Goal: Task Accomplishment & Management: Complete application form

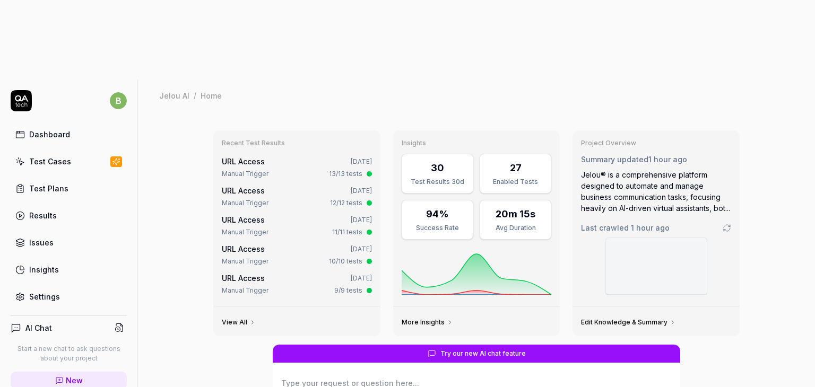
scroll to position [81, 0]
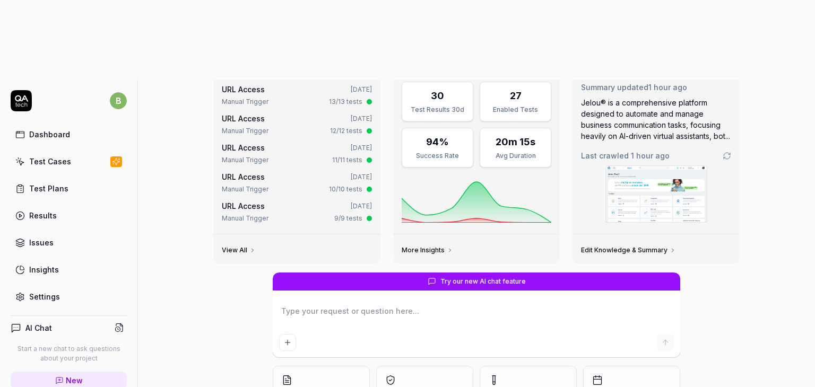
type textarea "*"
click at [58, 156] on div "Test Cases" at bounding box center [50, 161] width 42 height 11
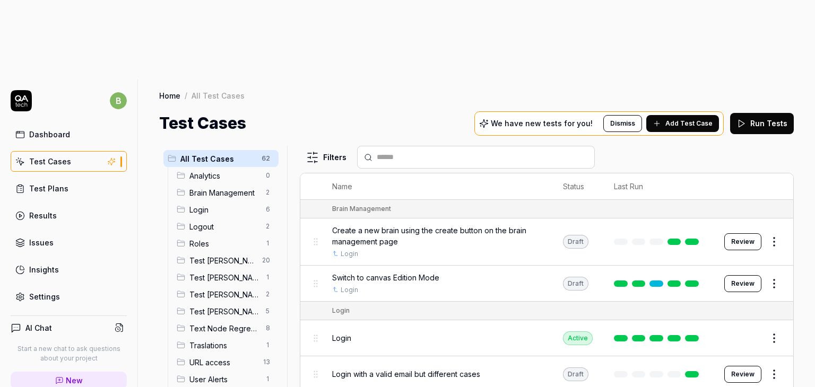
click at [202, 269] on div "Test [PERSON_NAME] 1" at bounding box center [225, 277] width 106 height 17
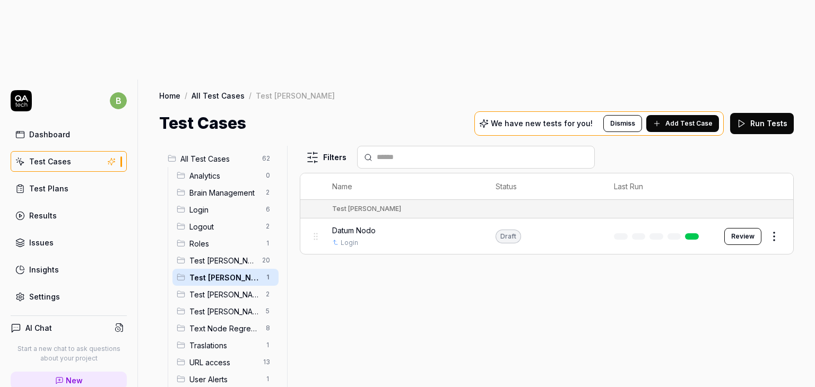
click at [451, 237] on div "Filters Name Status Last Run Test [PERSON_NAME] Datum Nodo Login Draft Review" at bounding box center [547, 306] width 494 height 321
click at [438, 271] on div "Filters Name Status Last Run Test [PERSON_NAME] Datum Nodo Login Draft Review" at bounding box center [547, 306] width 494 height 321
click at [416, 238] on div "Login" at bounding box center [403, 243] width 143 height 10
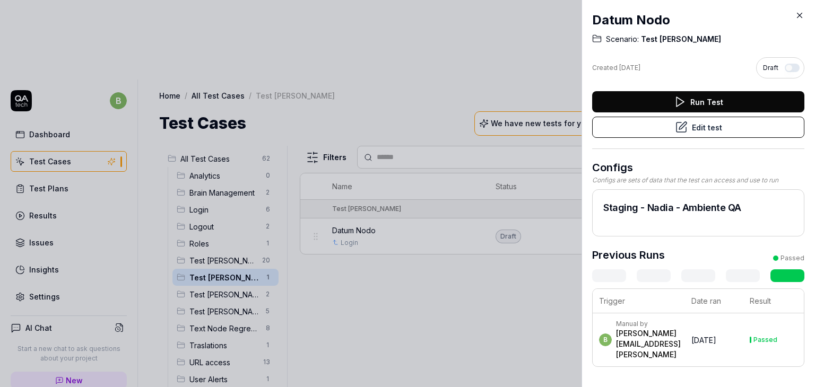
click at [802, 17] on icon at bounding box center [800, 16] width 10 height 10
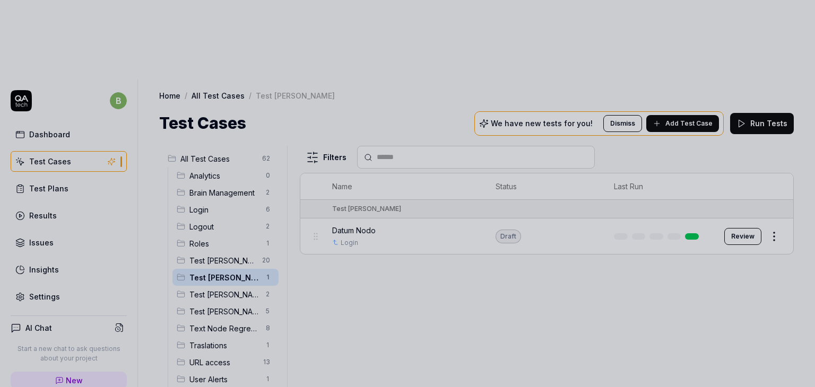
click at [426, 162] on div at bounding box center [407, 193] width 815 height 387
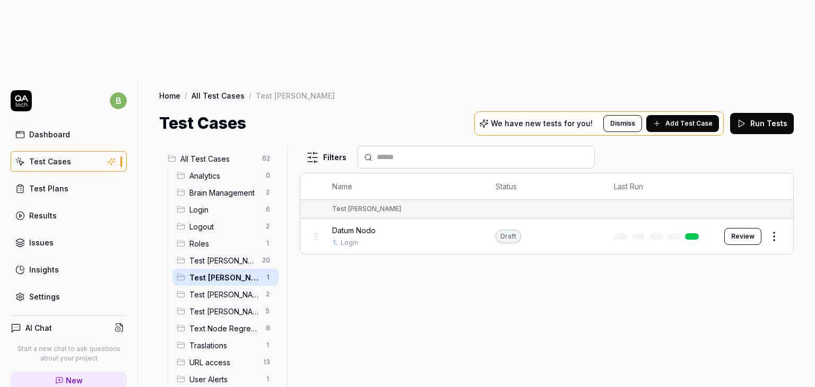
click at [441, 238] on div "Login" at bounding box center [403, 243] width 143 height 10
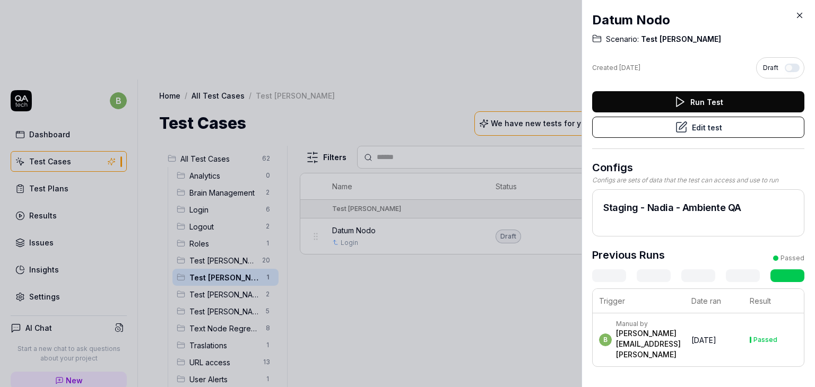
click at [670, 336] on div "[PERSON_NAME][EMAIL_ADDRESS][PERSON_NAME]" at bounding box center [648, 345] width 65 height 32
click at [667, 323] on div "Manual by" at bounding box center [648, 324] width 65 height 8
click at [757, 337] on div "Passed" at bounding box center [766, 340] width 24 height 6
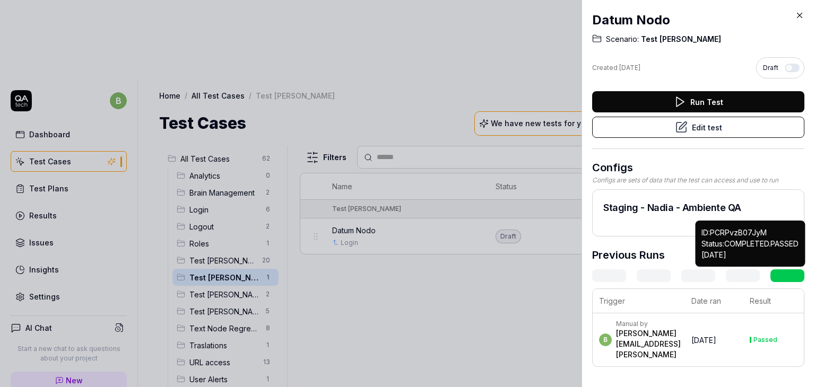
click at [782, 272] on link at bounding box center [788, 276] width 34 height 13
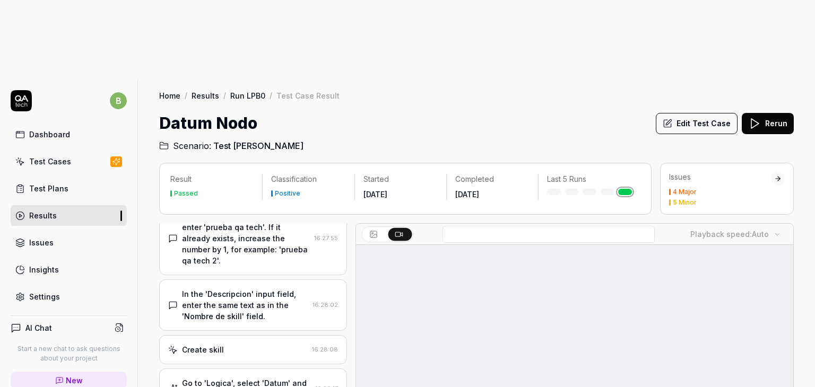
scroll to position [212, 0]
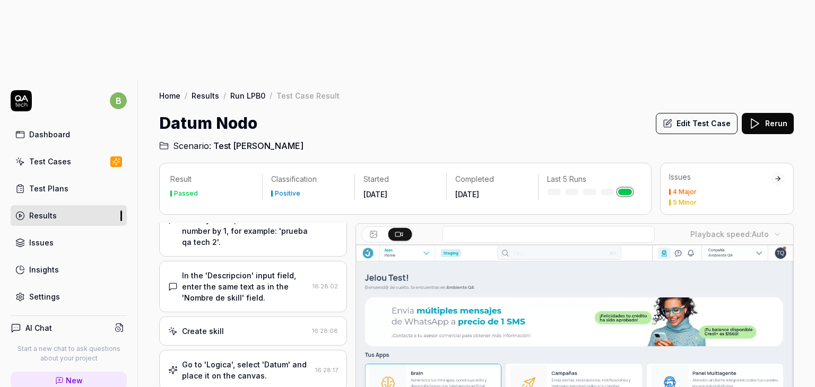
click at [504, 273] on video at bounding box center [574, 381] width 437 height 273
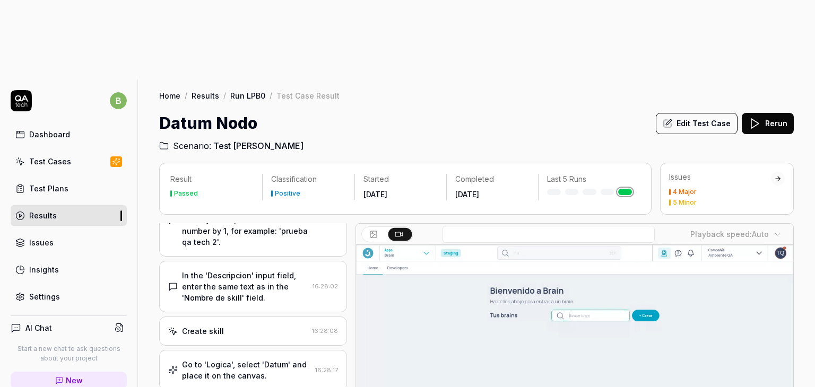
scroll to position [0, 0]
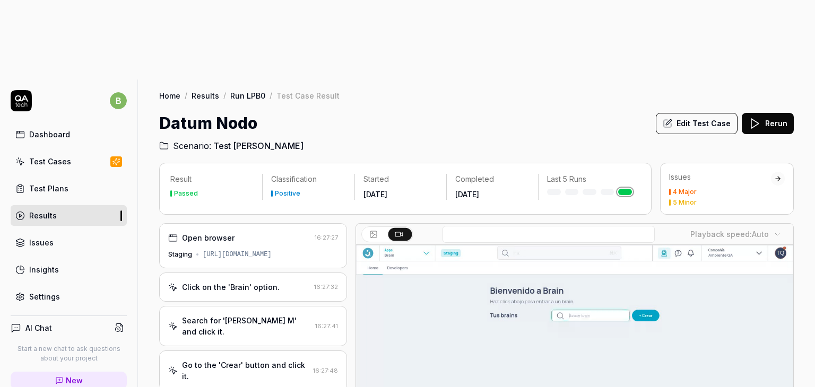
click at [281, 282] on div "Click on the 'Brain' option." at bounding box center [239, 287] width 142 height 11
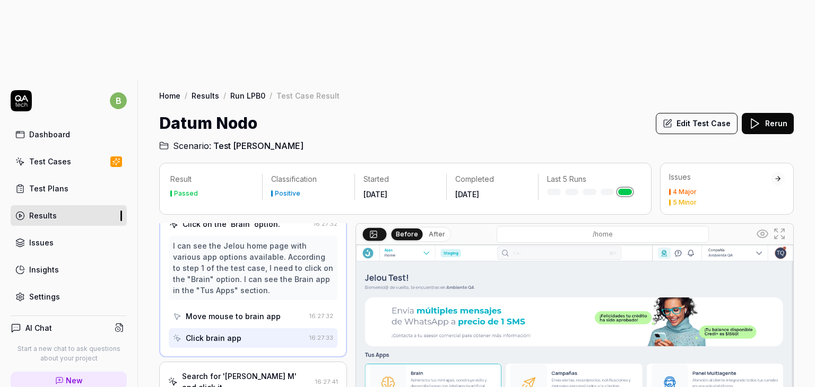
scroll to position [75, 0]
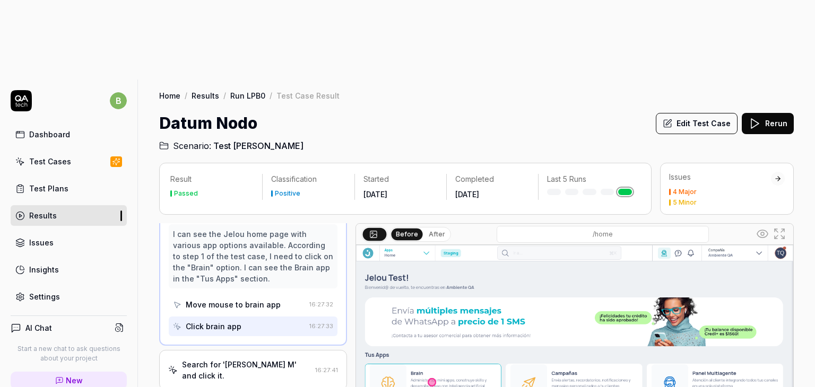
click at [55, 156] on div "Test Cases" at bounding box center [50, 161] width 42 height 11
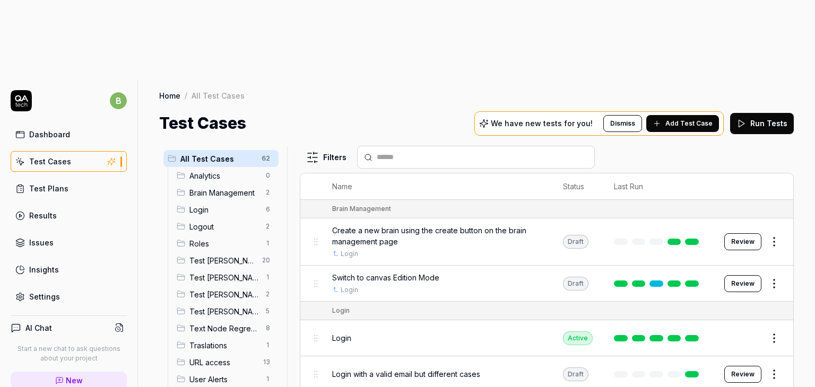
click at [214, 269] on div "Test [PERSON_NAME] 1" at bounding box center [225, 277] width 106 height 17
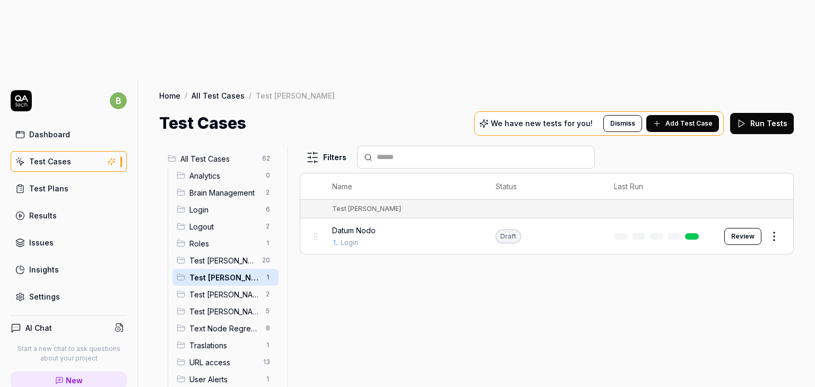
click at [550, 235] on div "Filters Name Status Last Run Test [PERSON_NAME] Datum Nodo Login Draft Review" at bounding box center [547, 306] width 494 height 321
click at [398, 197] on div "Filters Name Status Last Run Test [PERSON_NAME] Datum Nodo Login Draft Review" at bounding box center [547, 306] width 494 height 321
drag, startPoint x: 412, startPoint y: 185, endPoint x: 388, endPoint y: 200, distance: 28.1
click at [388, 200] on div "Filters Name Status Last Run Test [PERSON_NAME] Datum Nodo Login Draft Review" at bounding box center [547, 306] width 494 height 321
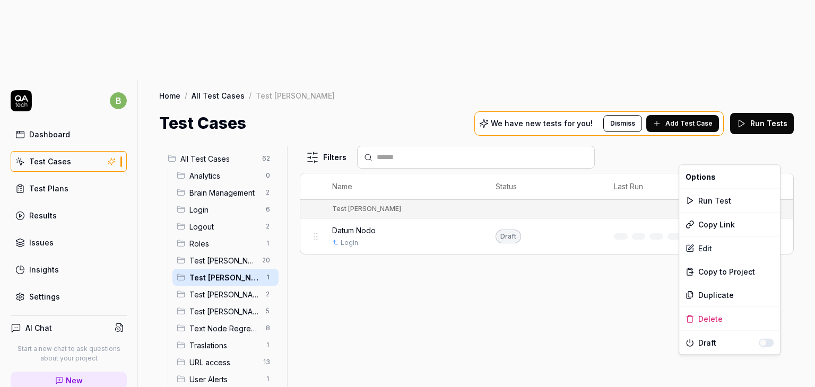
click at [783, 158] on html "b Dashboard Test Cases Test Plans Results Issues Insights Settings AI Chat Star…" at bounding box center [407, 233] width 815 height 467
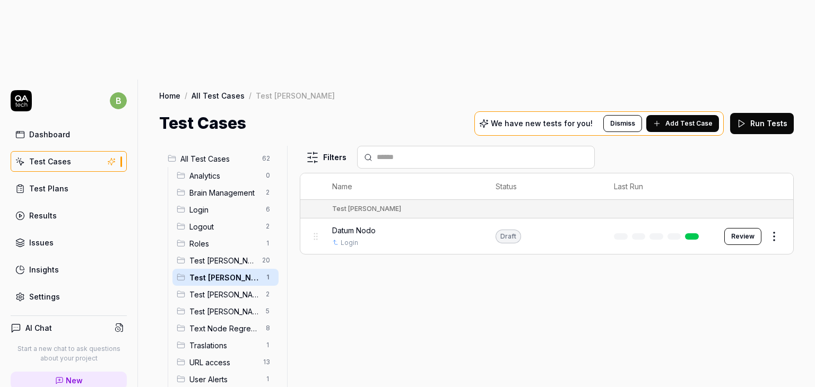
click at [555, 225] on html "b Dashboard Test Cases Test Plans Results Issues Insights Settings AI Chat Star…" at bounding box center [407, 233] width 815 height 467
click at [688, 119] on span "Add Test Case" at bounding box center [689, 124] width 47 height 10
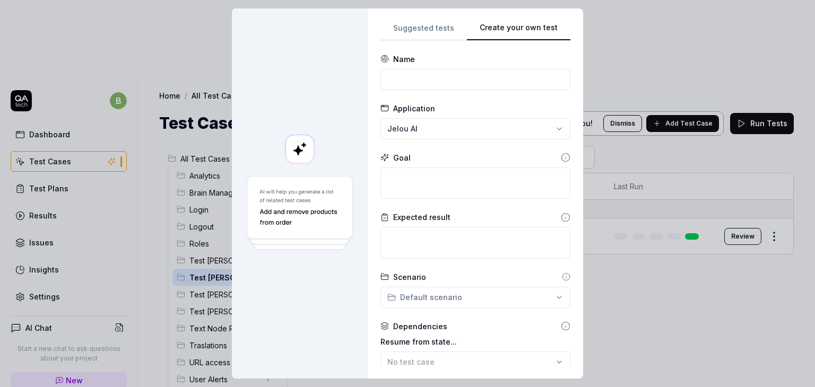
click at [448, 187] on div "Suggested tests Create your own test Name Application [PERSON_NAME] Goal Expect…" at bounding box center [476, 193] width 190 height 345
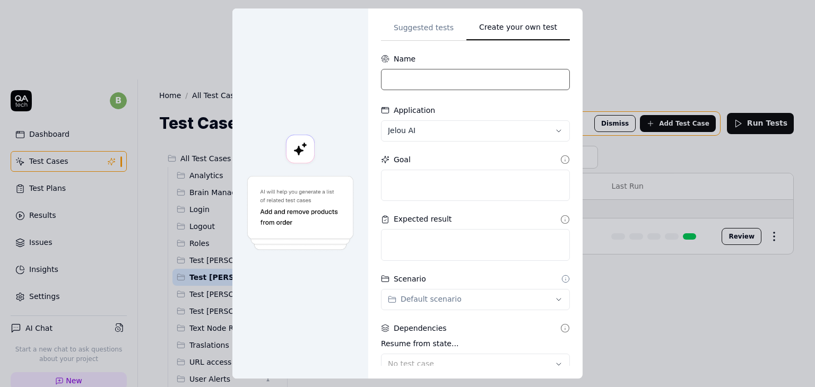
click at [452, 79] on input at bounding box center [475, 79] width 189 height 21
type input "Crear Skill"
click at [438, 158] on div "Goal" at bounding box center [475, 159] width 189 height 11
click at [409, 191] on textarea at bounding box center [475, 186] width 189 height 32
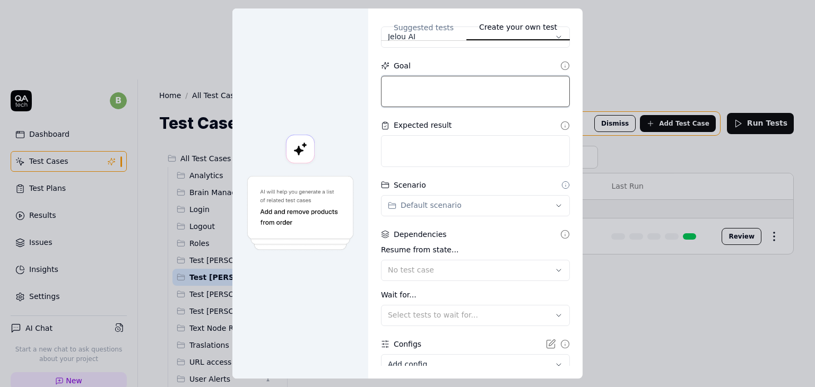
scroll to position [104, 0]
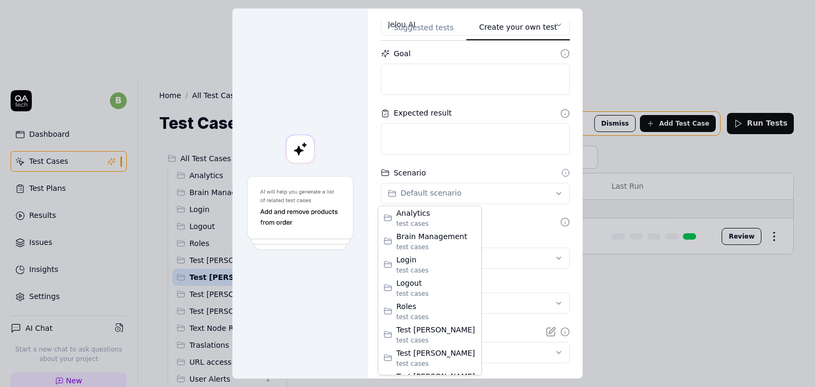
click at [468, 194] on div "**********" at bounding box center [407, 193] width 815 height 387
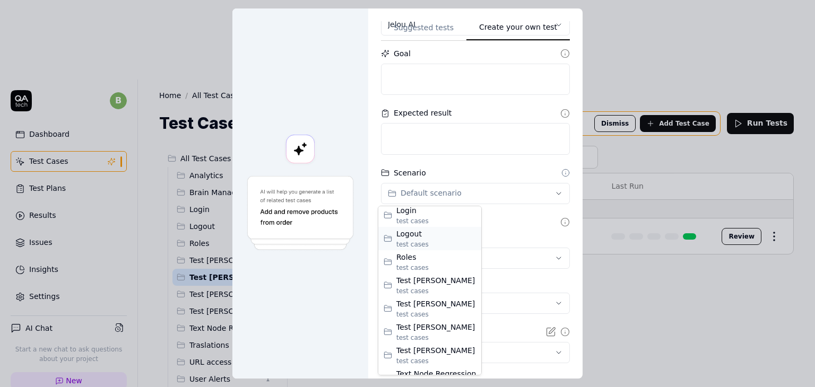
scroll to position [106, 0]
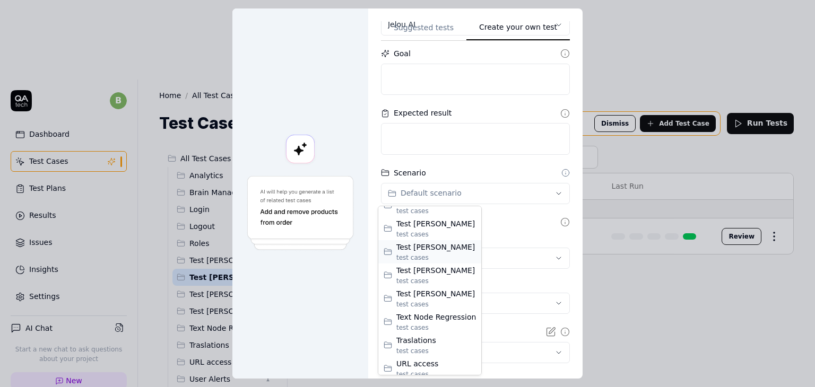
click at [442, 253] on span "test case s" at bounding box center [436, 258] width 80 height 10
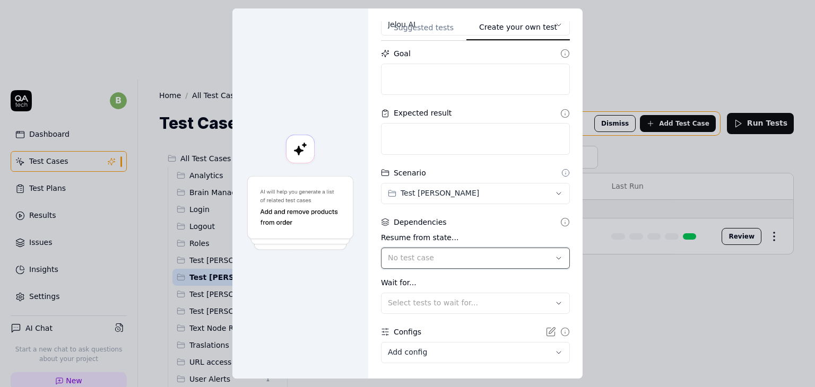
click at [460, 253] on div "No test case" at bounding box center [470, 258] width 165 height 11
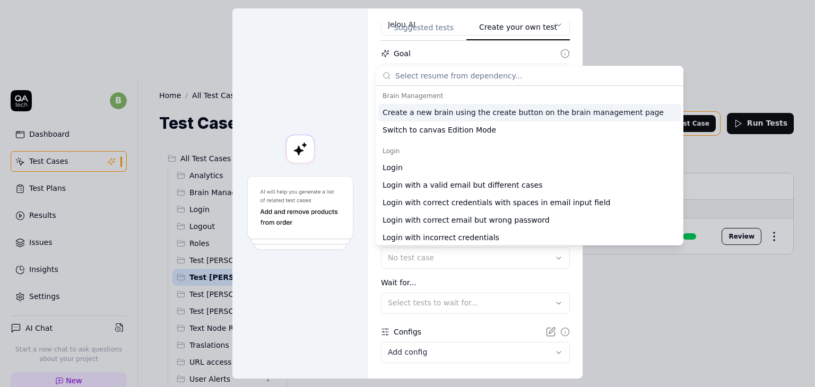
click at [452, 269] on div "Resume from state... No test case Wait for... Select tests to wait for..." at bounding box center [475, 273] width 189 height 82
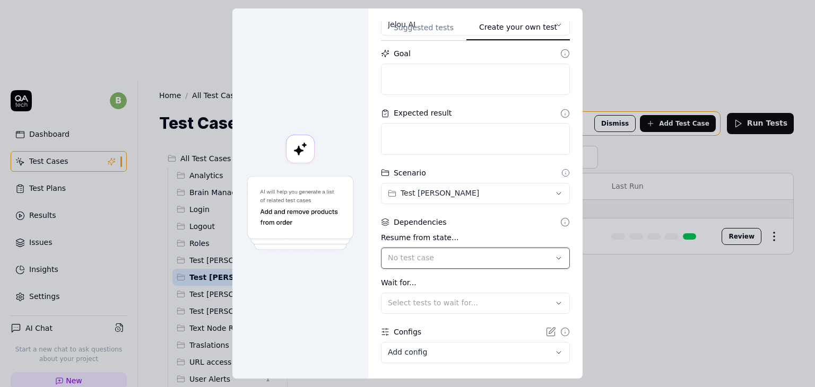
click at [454, 260] on div "No test case" at bounding box center [470, 258] width 165 height 11
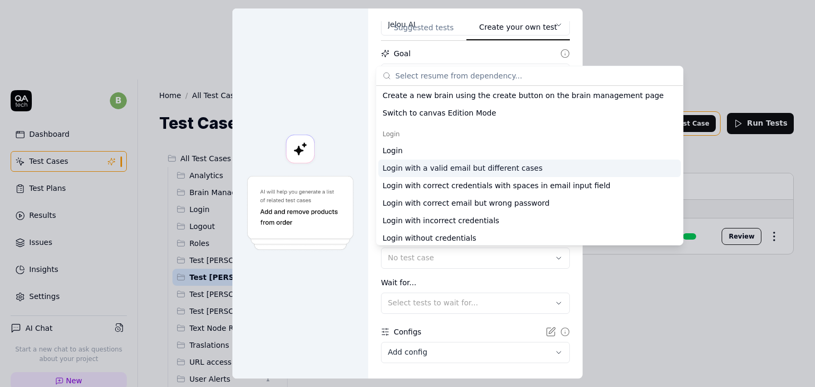
scroll to position [0, 0]
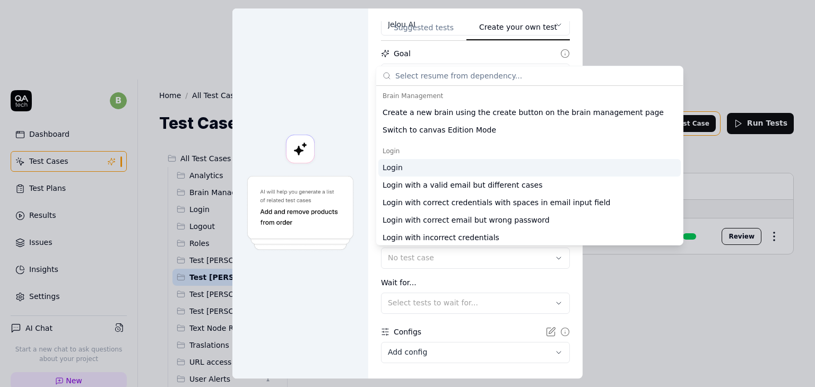
click at [428, 168] on div "Login" at bounding box center [529, 168] width 303 height 18
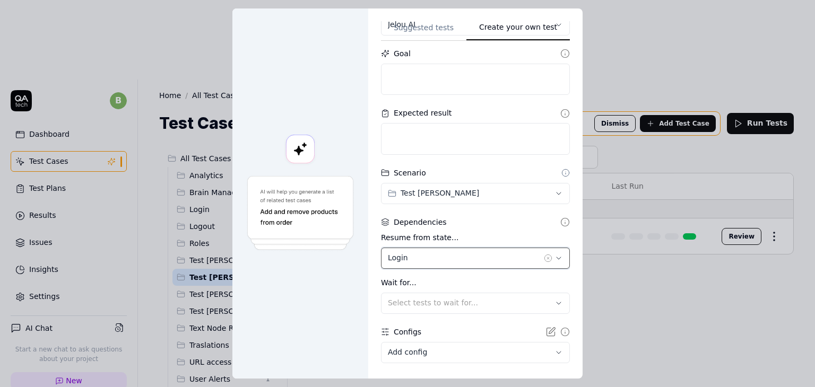
scroll to position [157, 0]
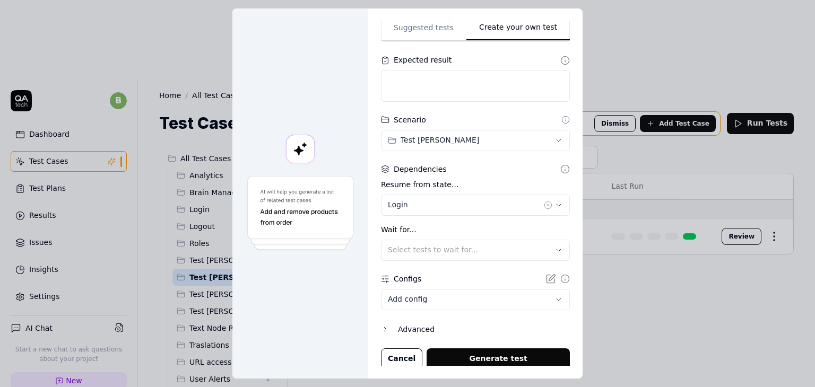
click at [444, 228] on label "Wait for..." at bounding box center [475, 230] width 189 height 11
click at [442, 246] on span "Select tests to wait for..." at bounding box center [433, 250] width 90 height 8
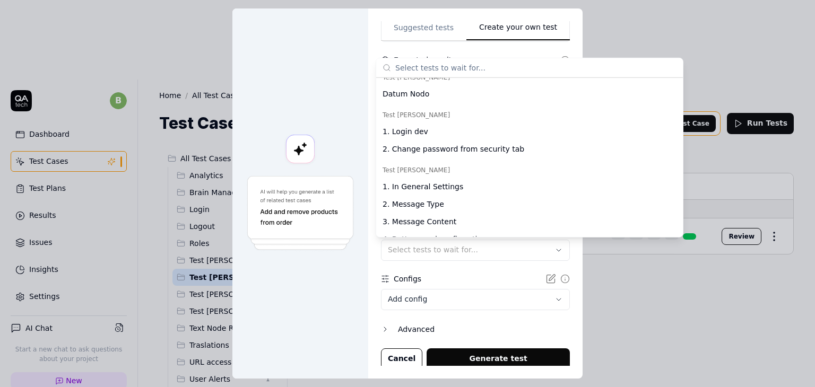
scroll to position [690, 0]
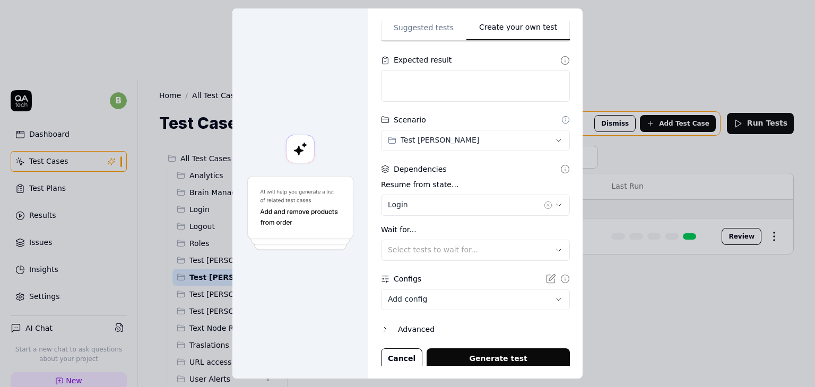
click at [433, 268] on form "**********" at bounding box center [475, 133] width 189 height 473
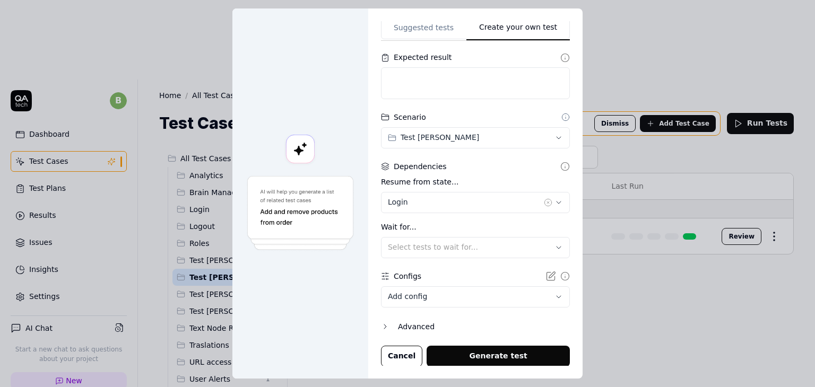
scroll to position [160, 0]
click at [432, 294] on body "b Dashboard Test Cases Test Plans Results Issues Insights Settings AI Chat Star…" at bounding box center [407, 233] width 815 height 467
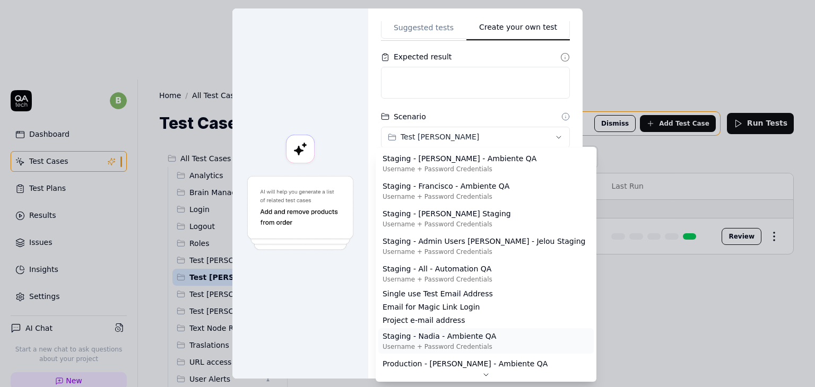
scroll to position [0, 0]
click at [496, 111] on div "**********" at bounding box center [407, 193] width 815 height 387
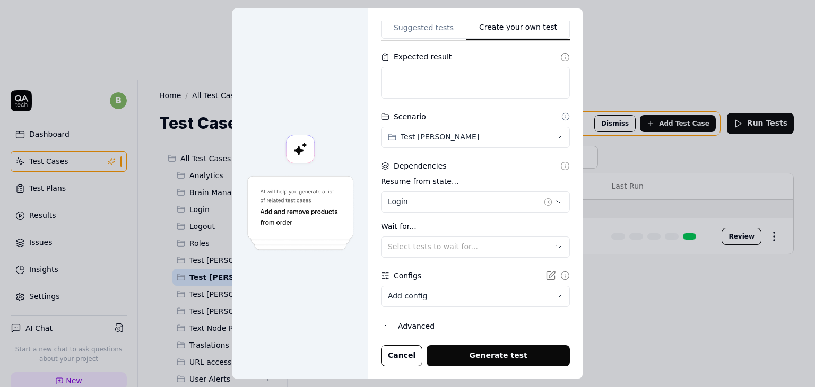
click at [480, 294] on body "b Dashboard Test Cases Test Plans Results Issues Insights Settings AI Chat Star…" at bounding box center [407, 233] width 815 height 467
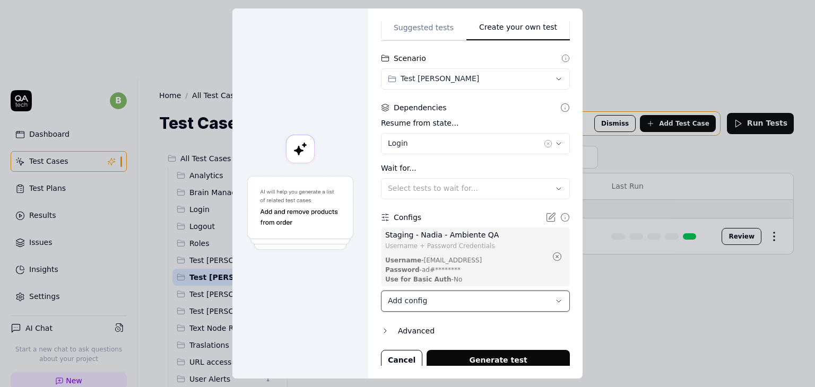
scroll to position [223, 0]
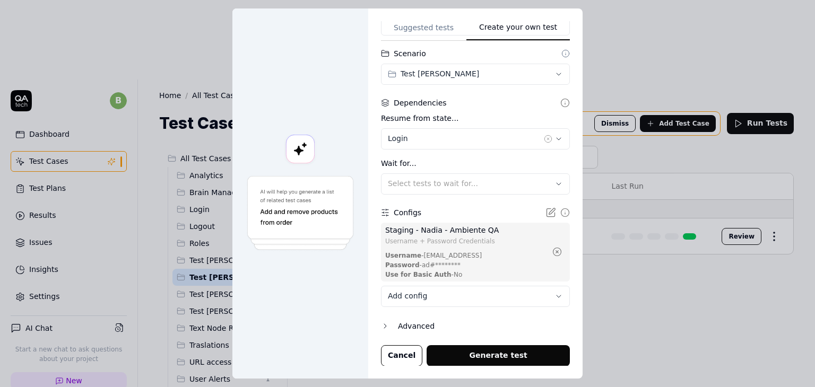
click at [382, 325] on icon "button" at bounding box center [385, 326] width 8 height 8
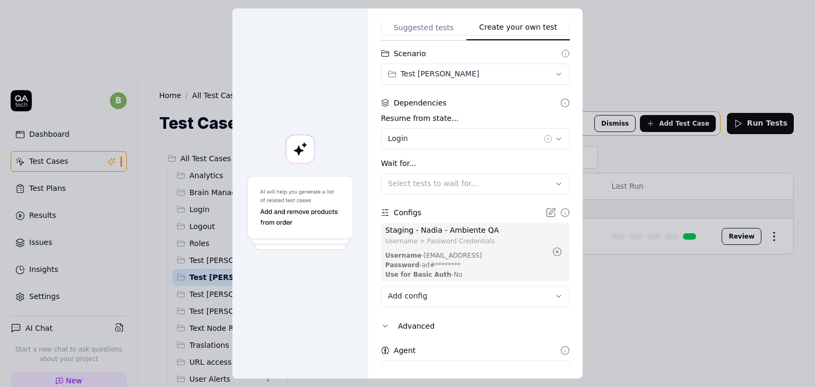
scroll to position [273, 0]
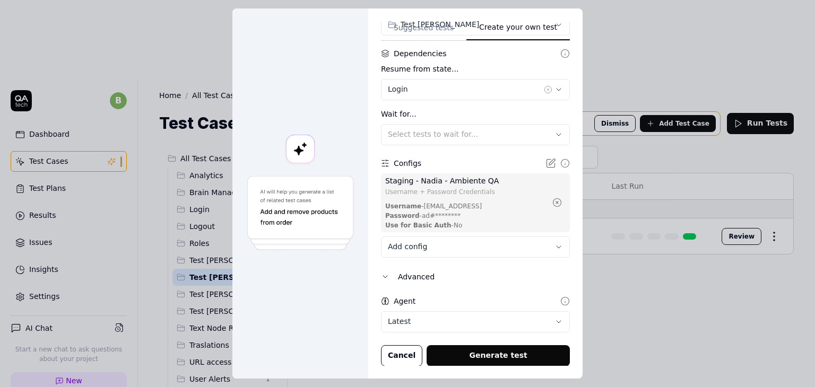
click at [435, 317] on body "b Dashboard Test Cases Test Plans Results Issues Insights Settings AI Chat Star…" at bounding box center [407, 233] width 815 height 467
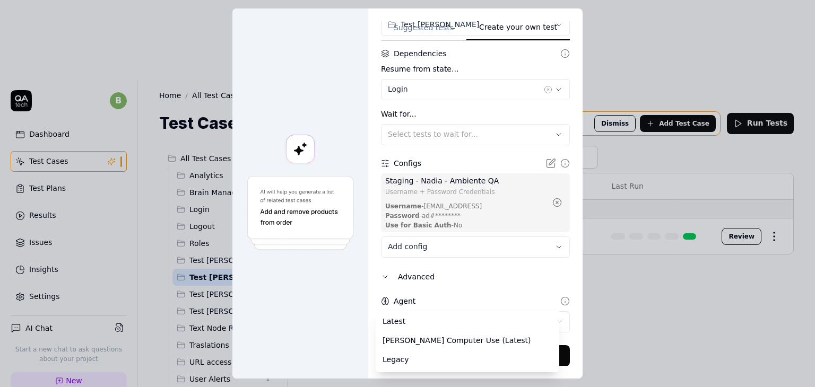
select select "**********"
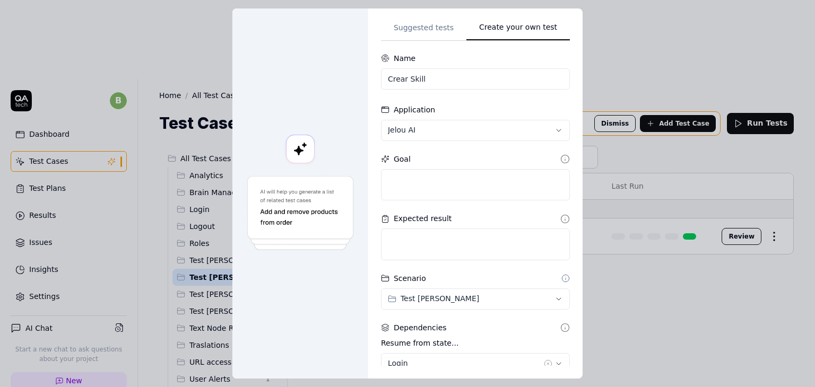
scroll to position [0, 0]
click at [427, 195] on textarea at bounding box center [475, 186] width 189 height 32
click at [560, 161] on icon at bounding box center [565, 160] width 10 height 10
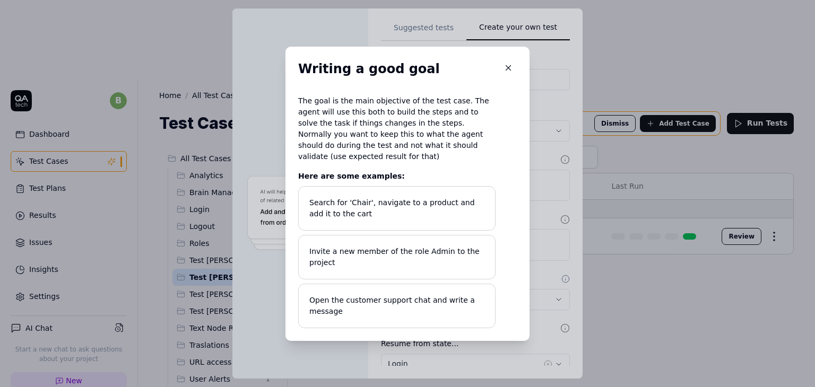
click at [533, 234] on div "​ Writing a good goal The goal is the main objective of the test case. The agen…" at bounding box center [407, 194] width 261 height 295
click at [515, 246] on div "Writing a good goal The goal is the main objective of the test case. The agent …" at bounding box center [408, 194] width 244 height 295
click at [512, 68] on button "button" at bounding box center [508, 67] width 17 height 17
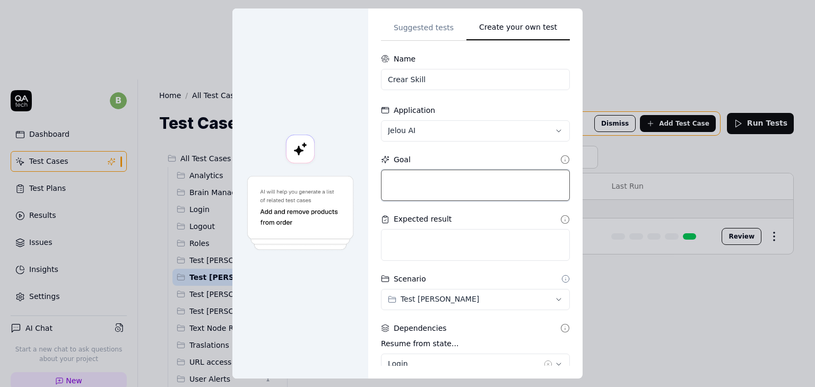
click at [439, 195] on textarea at bounding box center [475, 186] width 189 height 32
click at [416, 178] on textarea at bounding box center [475, 186] width 189 height 32
type textarea "*"
type textarea "1"
type textarea "*"
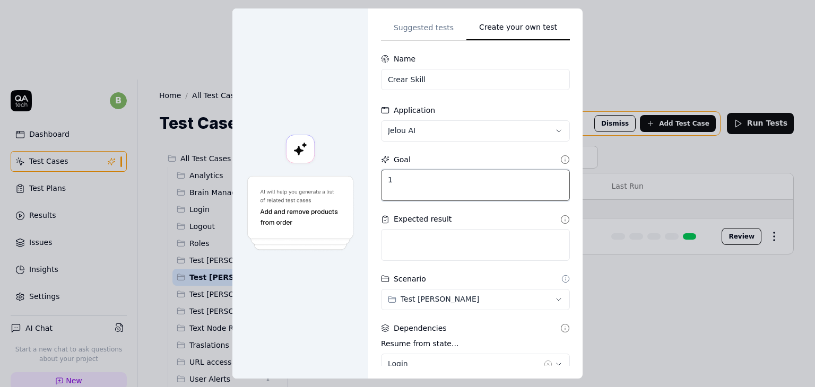
type textarea "1."
type textarea "*"
type textarea "1."
click at [325, 308] on div at bounding box center [300, 193] width 136 height 370
click at [403, 187] on textarea "1." at bounding box center [475, 186] width 189 height 32
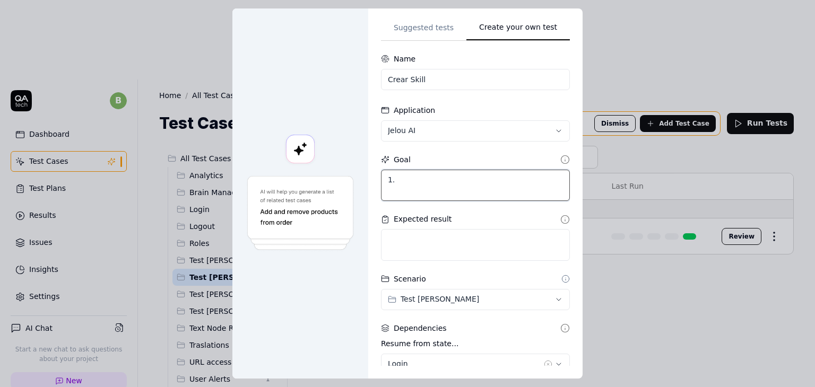
drag, startPoint x: 403, startPoint y: 177, endPoint x: 367, endPoint y: 179, distance: 36.7
click at [368, 179] on div "**********" at bounding box center [475, 193] width 214 height 370
type textarea "*"
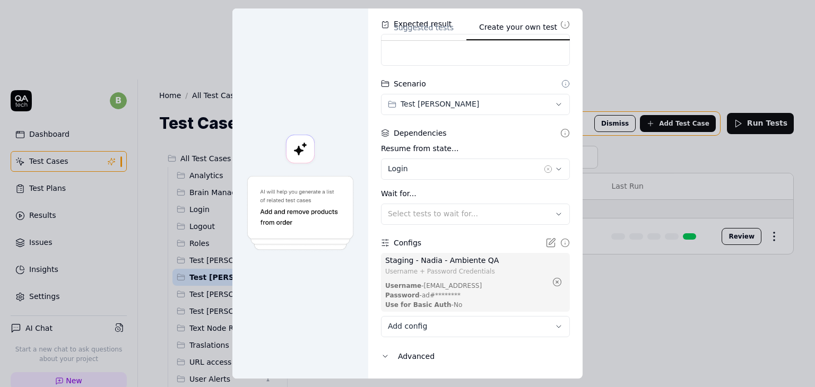
scroll to position [273, 0]
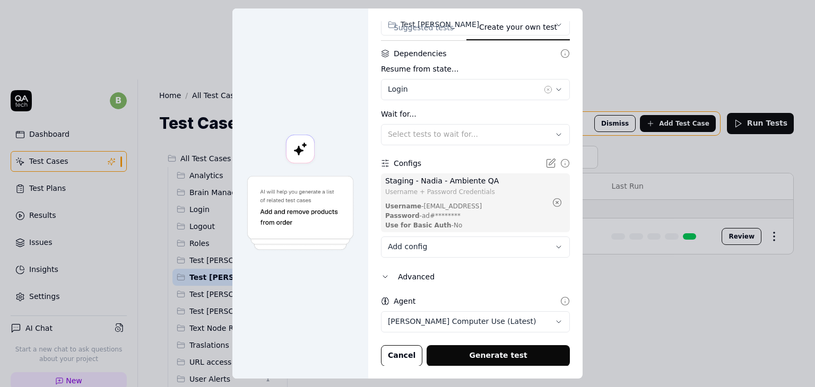
click at [497, 357] on button "Generate test" at bounding box center [498, 356] width 143 height 21
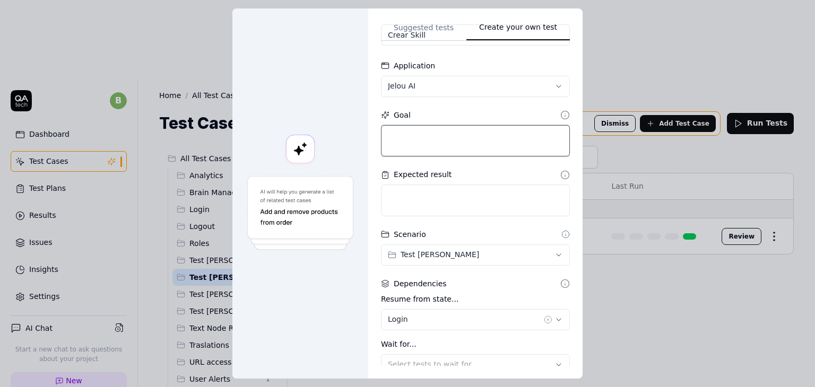
scroll to position [0, 0]
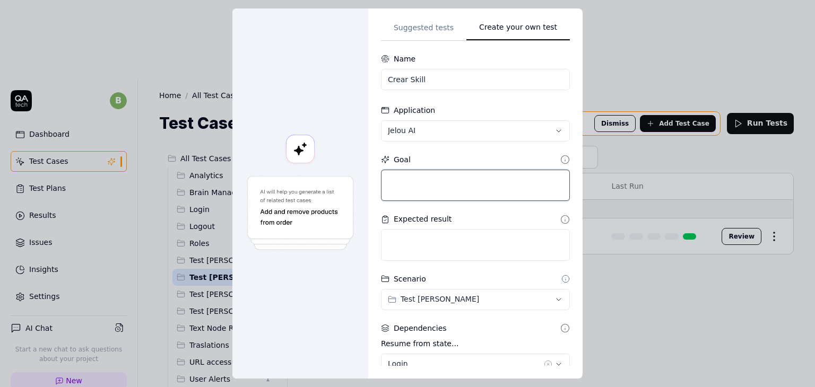
click at [403, 177] on textarea at bounding box center [475, 186] width 189 height 32
type textarea "*"
type textarea "1"
type textarea "*"
type textarea "1."
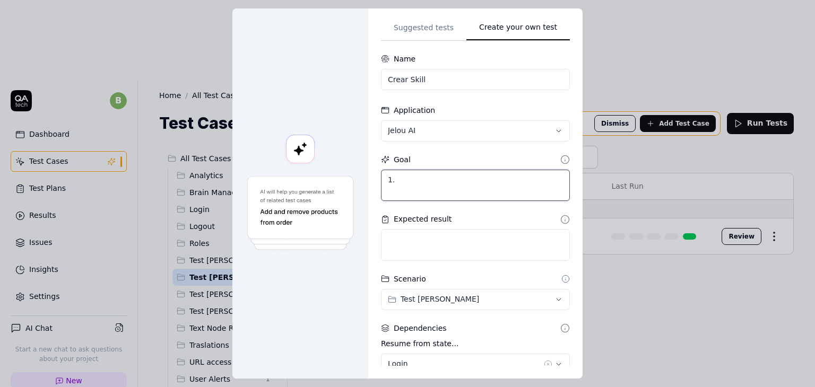
type textarea "*"
type textarea "1."
type textarea "*"
type textarea "1. T"
type textarea "*"
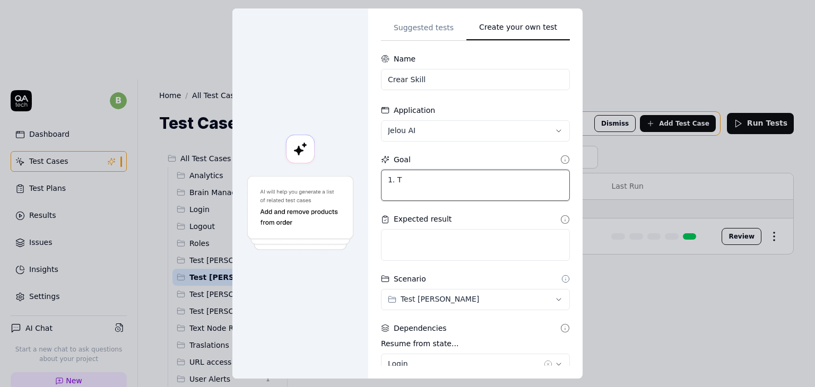
type textarea "1. Te"
type textarea "*"
type textarea "1. Tes"
type textarea "*"
type textarea "1. Te"
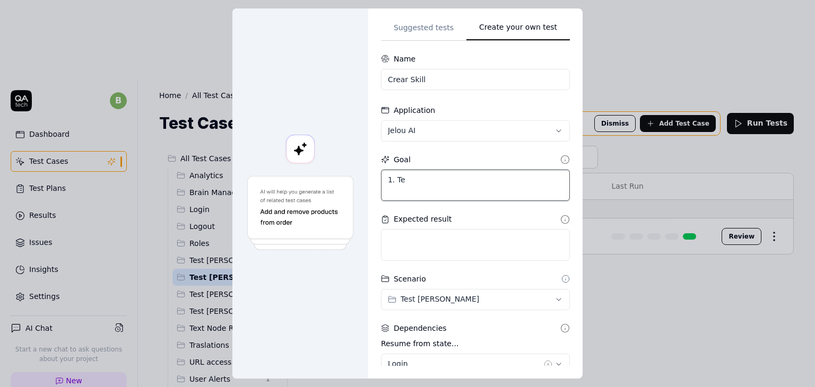
type textarea "*"
type textarea "1. T"
type textarea "*"
type textarea "1."
type textarea "*"
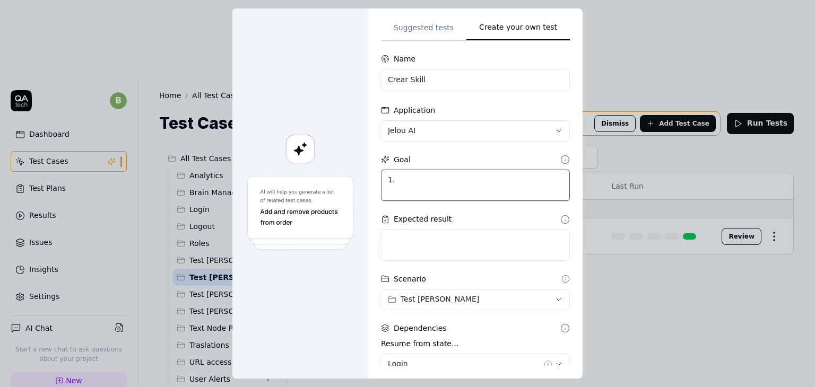
type textarea "1. C"
type textarea "*"
type textarea "1. Cr"
type textarea "*"
type textarea "1. Cre"
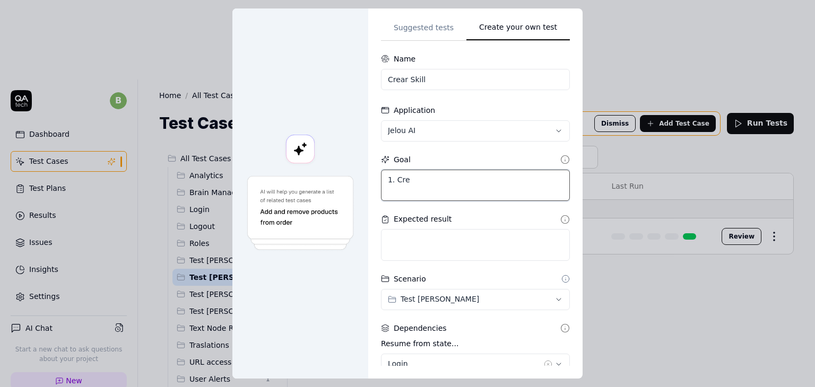
type textarea "*"
type textarea "1. Crea"
type textarea "*"
type textarea "1. Crear"
type textarea "*"
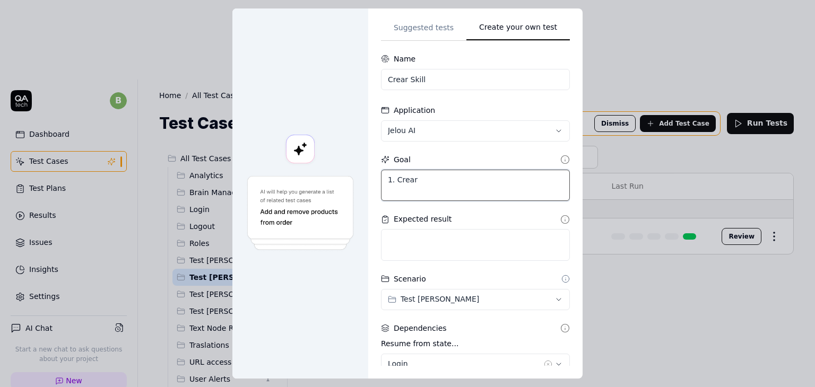
type textarea "1. Crea"
type textarea "*"
type textarea "1. Cre"
type textarea "*"
type textarea "1. Crea"
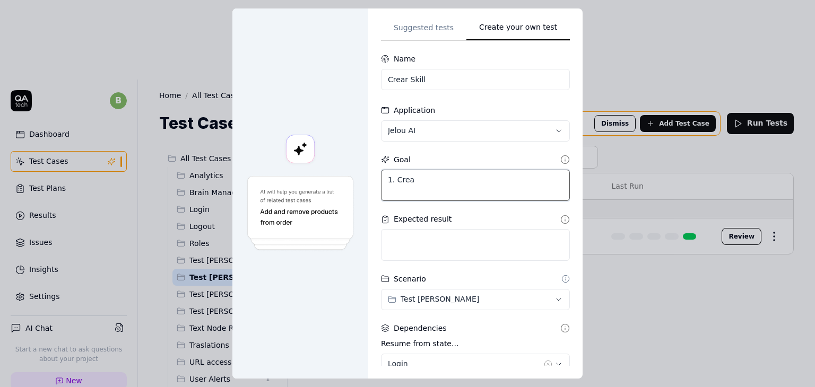
type textarea "*"
type textarea "1. Creat"
type textarea "*"
type textarea "1. Create"
type textarea "*"
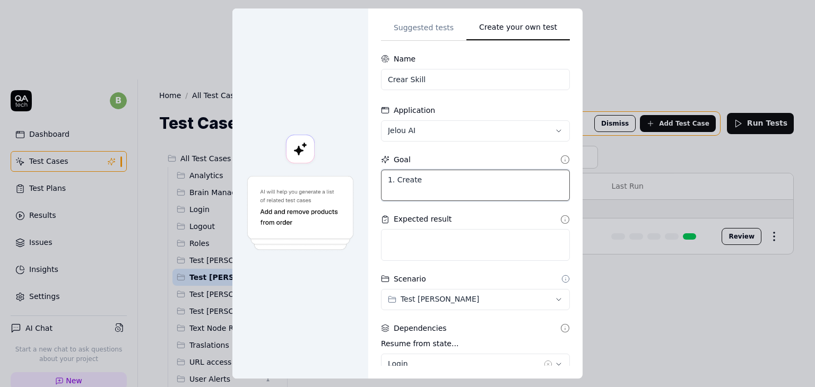
type textarea "1. Create"
type textarea "*"
type textarea "1. Create a"
type textarea "*"
type textarea "1. Create a"
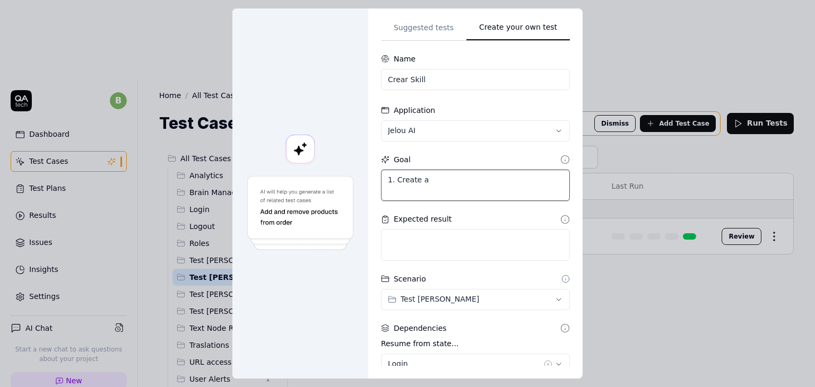
type textarea "*"
type textarea "1. Create a s"
type textarea "*"
type textarea "1. Create a sk"
type textarea "*"
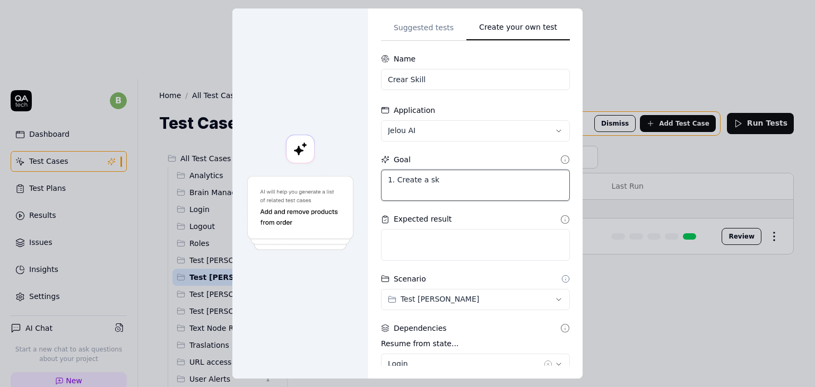
type textarea "1. Create a ski"
type textarea "*"
type textarea "1. Create a skil"
type textarea "*"
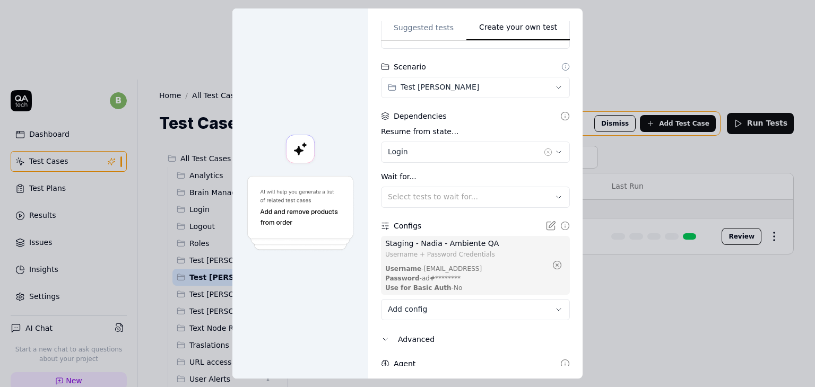
scroll to position [273, 0]
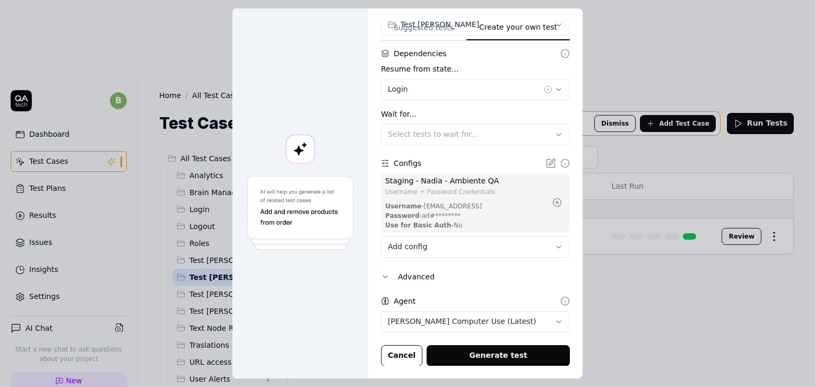
type textarea "1. Create a skill"
click at [479, 349] on button "Generate test" at bounding box center [498, 356] width 143 height 21
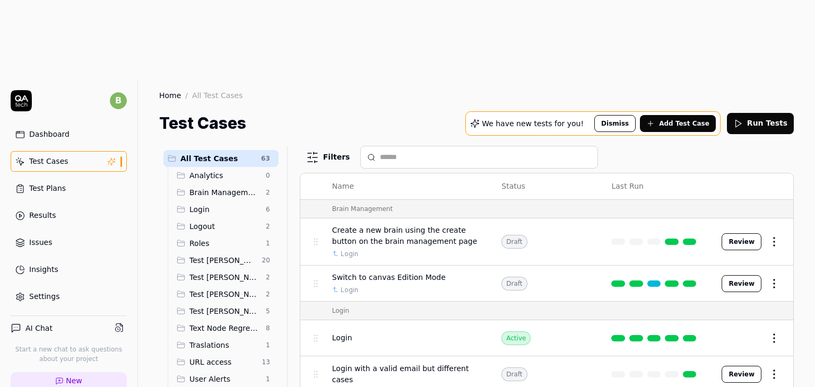
click at [220, 272] on span "Test [PERSON_NAME]" at bounding box center [224, 277] width 70 height 11
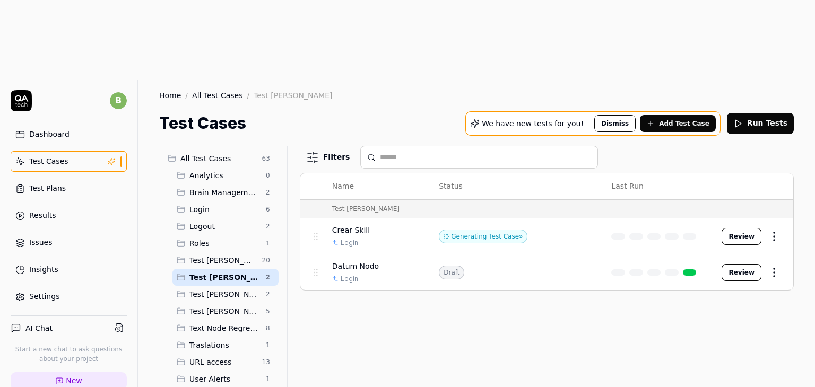
click at [415, 233] on div "Filters Name Status Last Run Test [PERSON_NAME] Skill Login Generating Test Cas…" at bounding box center [547, 306] width 494 height 321
click at [400, 238] on div "Login" at bounding box center [374, 243] width 85 height 10
click at [436, 279] on div "Filters Name Status Last Run Test [PERSON_NAME] Skill Login Generating Test Cas…" at bounding box center [547, 306] width 494 height 321
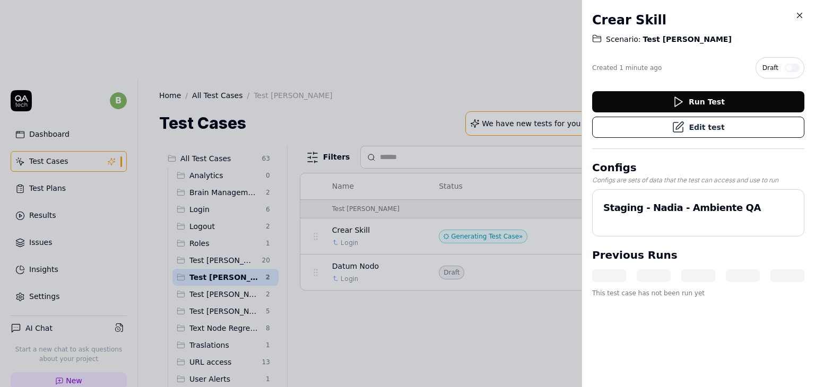
click at [799, 20] on icon at bounding box center [800, 16] width 10 height 10
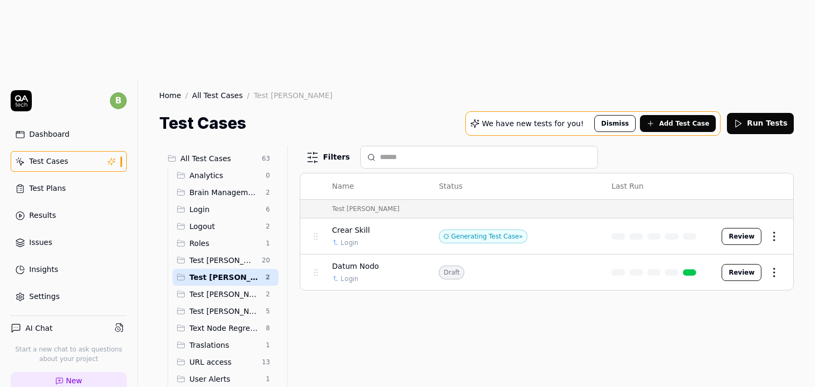
click at [741, 228] on button "Review" at bounding box center [742, 236] width 40 height 17
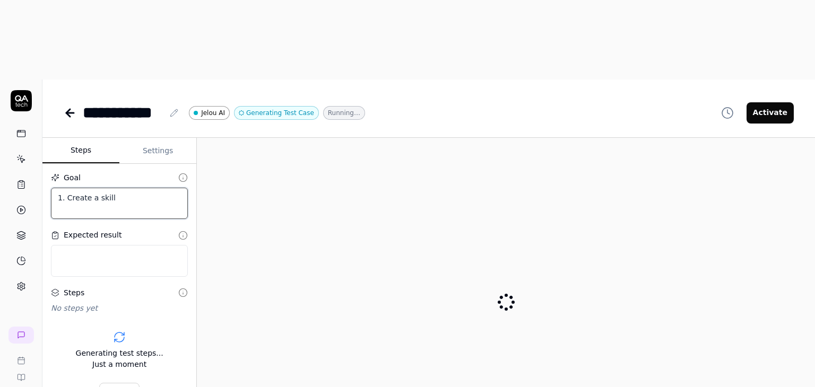
click at [117, 188] on textarea "1. Create a skill" at bounding box center [119, 204] width 137 height 32
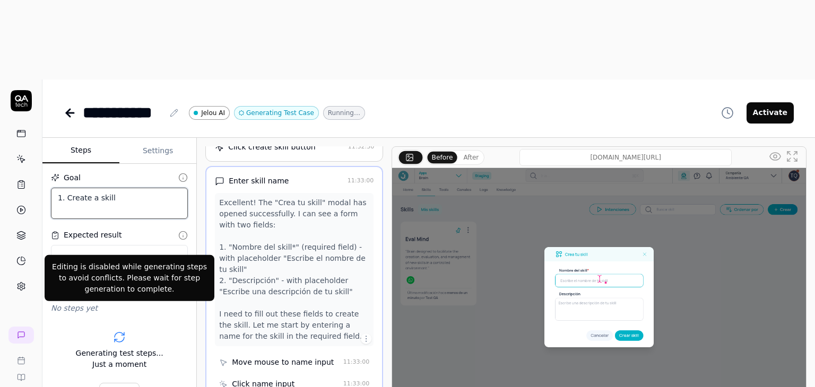
scroll to position [263, 0]
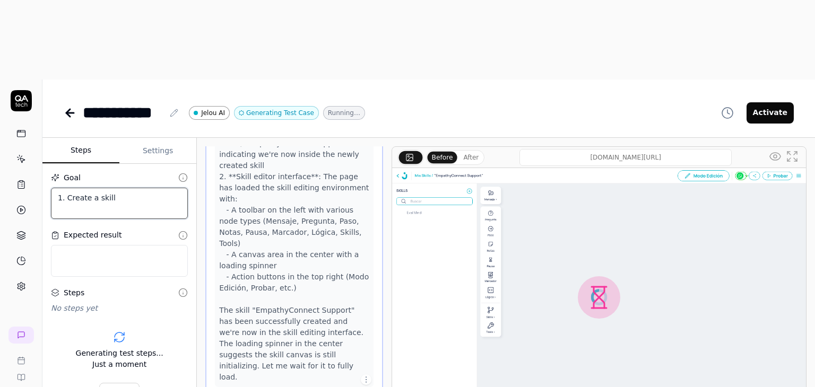
scroll to position [475, 0]
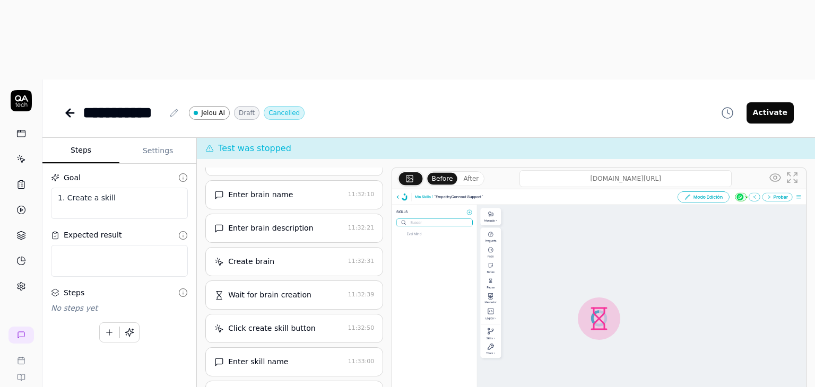
scroll to position [0, 0]
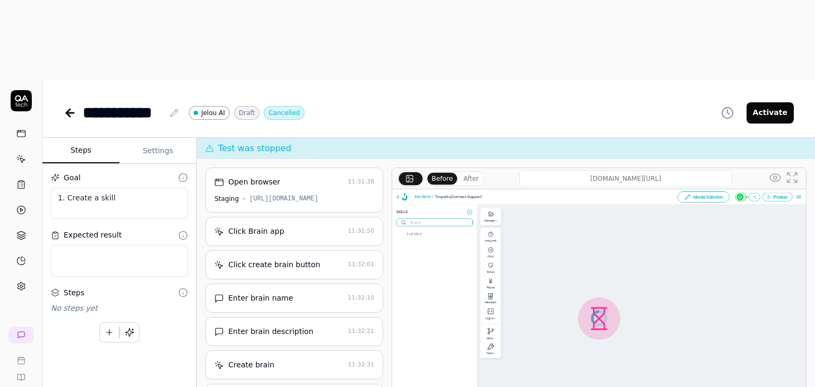
click at [304, 217] on div "Click Brain app 11:31:50" at bounding box center [294, 231] width 178 height 29
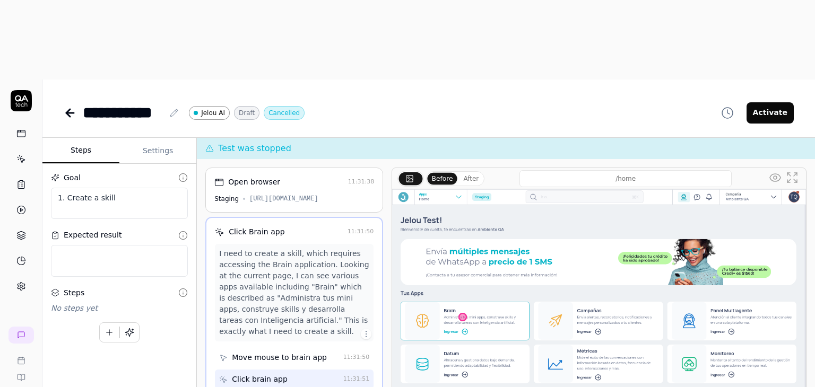
scroll to position [53, 0]
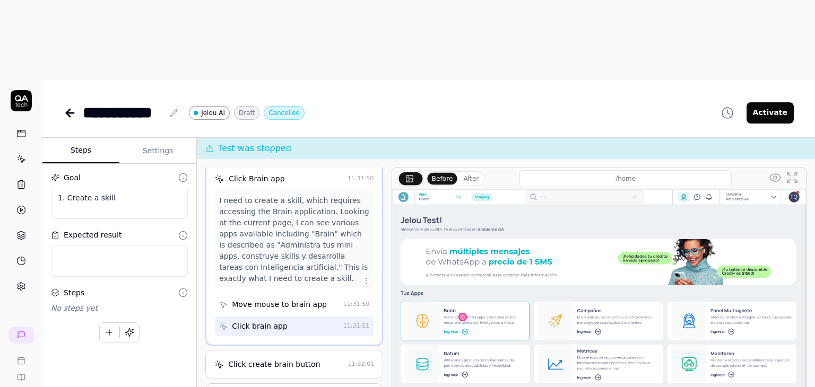
click at [269, 359] on div "Click create brain button" at bounding box center [274, 364] width 92 height 11
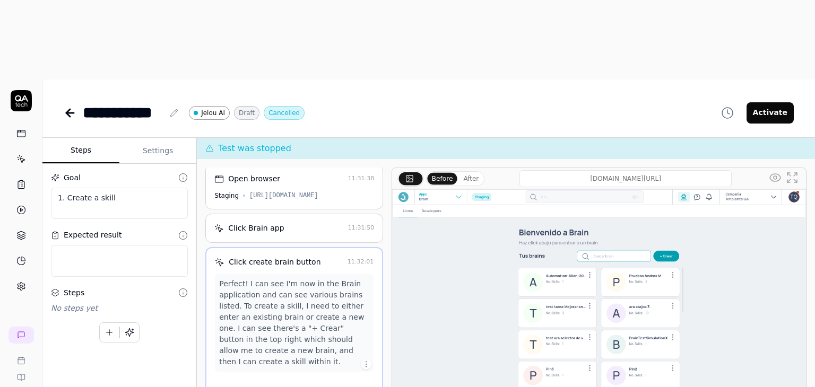
scroll to position [0, 0]
type textarea "*"
click at [65, 102] on link at bounding box center [71, 112] width 15 height 21
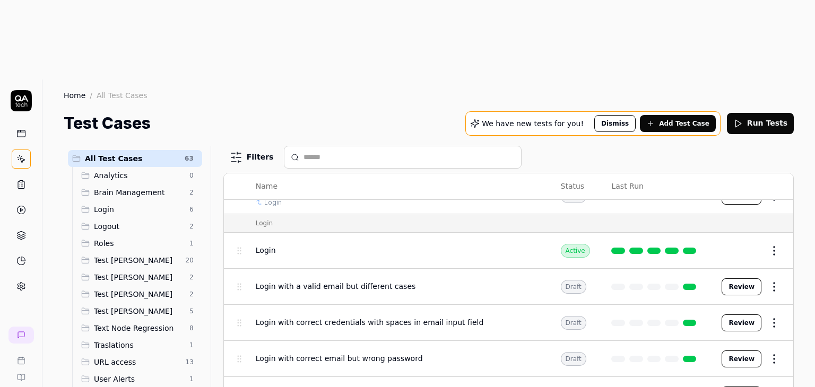
scroll to position [53, 0]
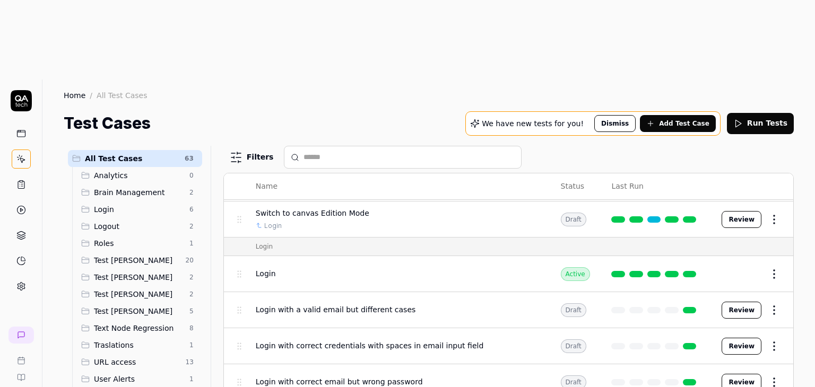
click at [132, 272] on span "Test [PERSON_NAME]" at bounding box center [138, 277] width 89 height 11
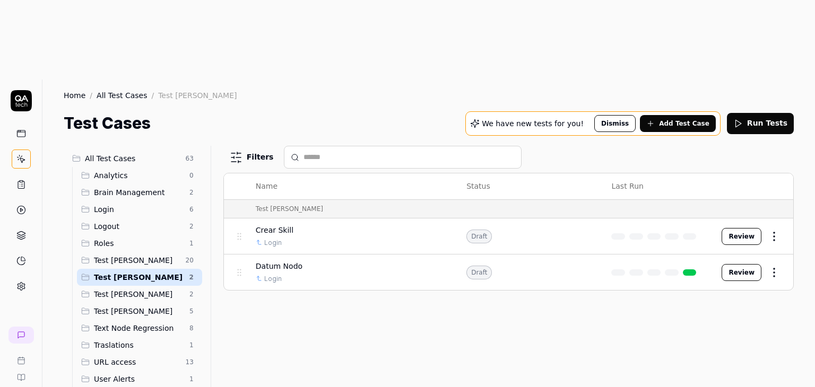
click at [770, 157] on html "b Home / All Test Cases / Test [PERSON_NAME] Home / All Test Cases / Test [PERS…" at bounding box center [407, 233] width 815 height 467
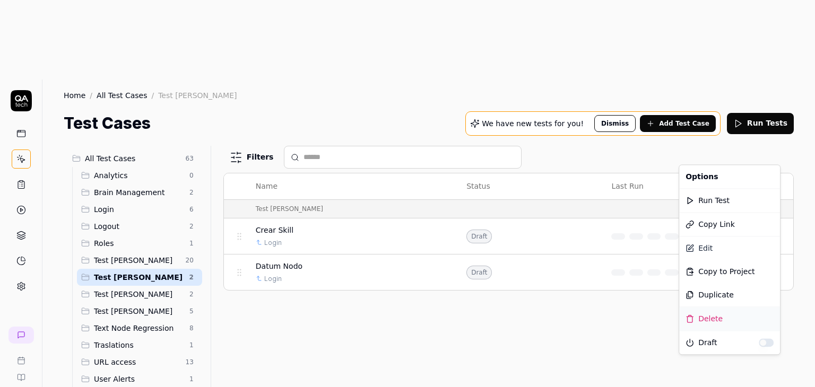
click at [728, 321] on div "Delete" at bounding box center [729, 318] width 101 height 23
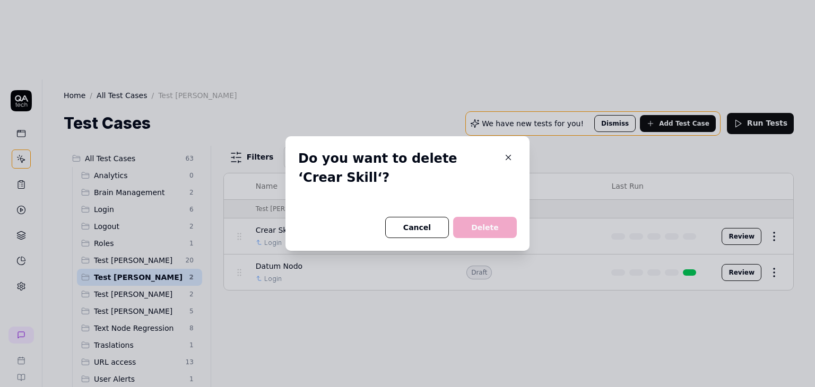
click at [491, 217] on div at bounding box center [407, 210] width 219 height 13
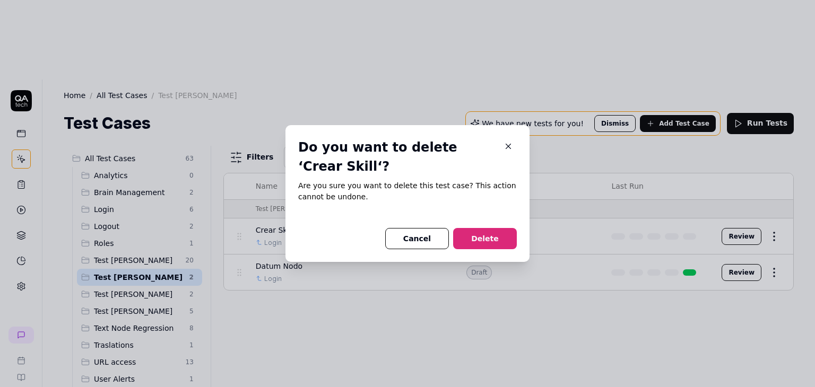
click at [480, 236] on button "Delete" at bounding box center [485, 238] width 64 height 21
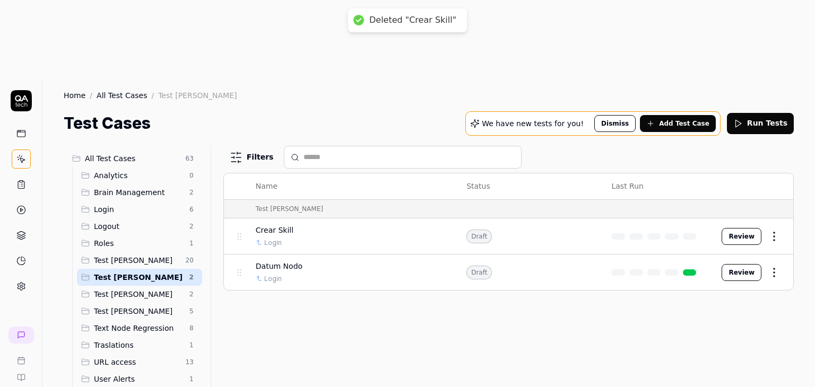
click at [439, 242] on div "Filters Name Status Last Run Test [PERSON_NAME] Skill Login Draft Review Datum …" at bounding box center [508, 306] width 571 height 321
click at [408, 252] on div "Filters Name Status Last Run Test [PERSON_NAME] Datum Nodo Login Draft Review" at bounding box center [508, 306] width 571 height 321
click at [692, 119] on span "Add Test Case" at bounding box center [684, 124] width 50 height 10
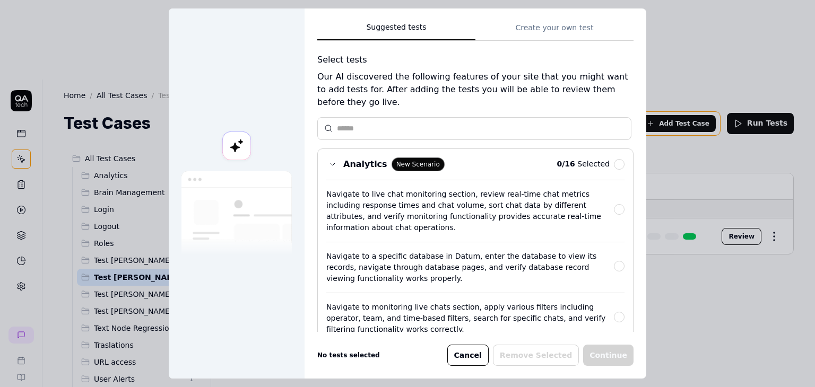
click at [559, 30] on div "Suggested tests Create your own test Select tests Our AI discovered the followi…" at bounding box center [475, 176] width 316 height 311
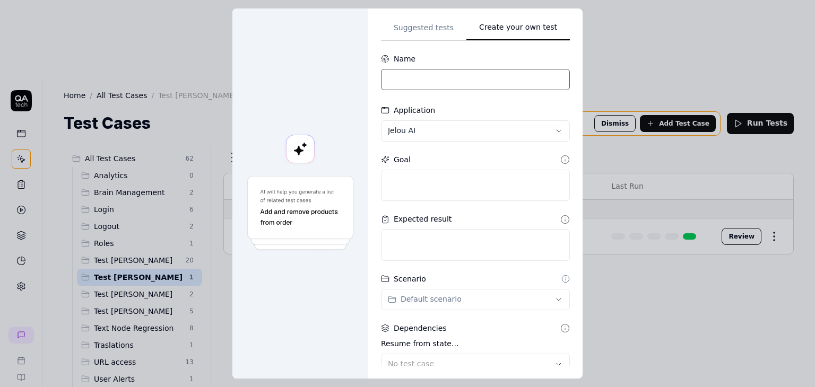
click at [461, 83] on input at bounding box center [475, 79] width 189 height 21
type input "Crear Skill"
click at [454, 133] on div "**********" at bounding box center [407, 193] width 815 height 387
click at [465, 130] on div "**********" at bounding box center [407, 193] width 815 height 387
click at [445, 190] on textarea at bounding box center [475, 186] width 189 height 32
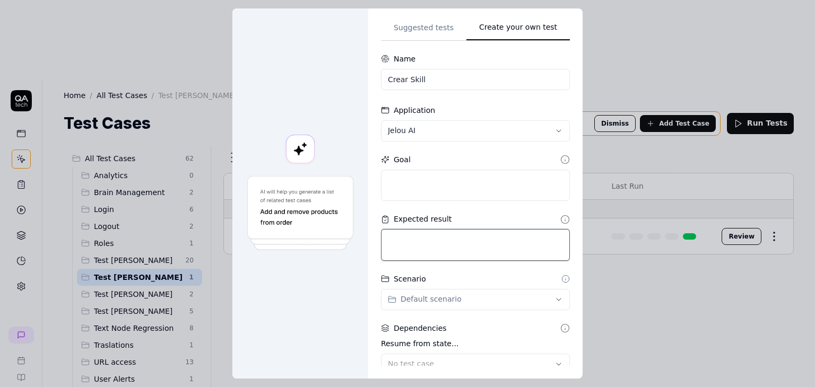
click at [428, 245] on textarea at bounding box center [475, 245] width 189 height 32
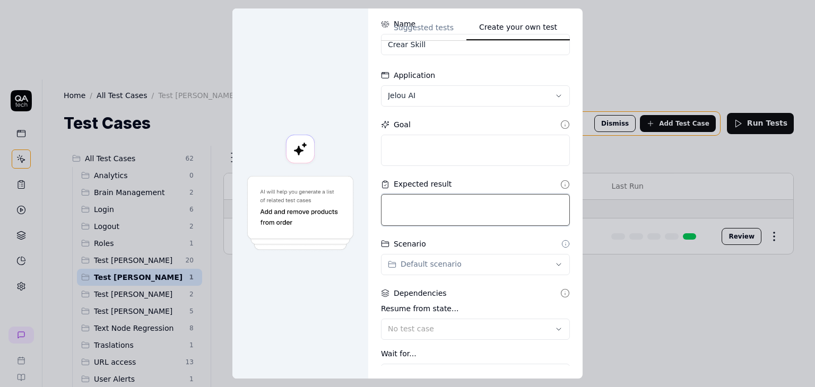
scroll to position [53, 0]
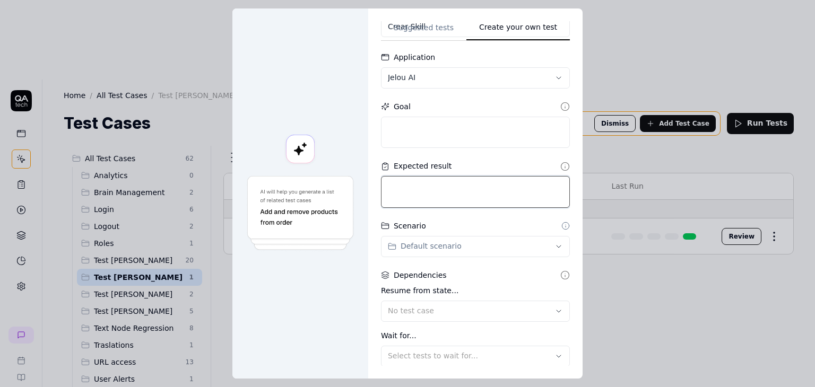
type textarea "*"
type textarea "C"
type textarea "*"
type textarea "Cr"
type textarea "*"
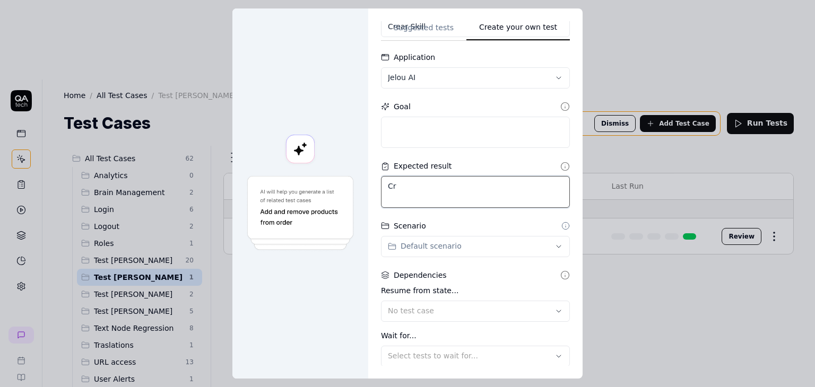
type textarea "Cre"
type textarea "*"
type textarea "Crea"
type textarea "*"
type textarea "Creat"
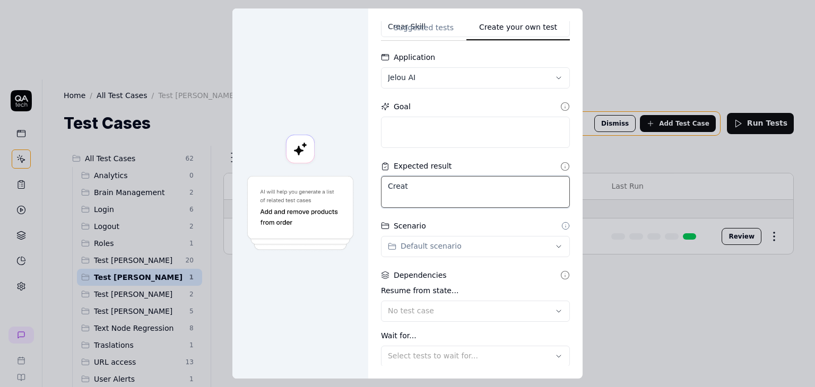
type textarea "*"
type textarea "Create"
type textarea "*"
type textarea "Create"
type textarea "*"
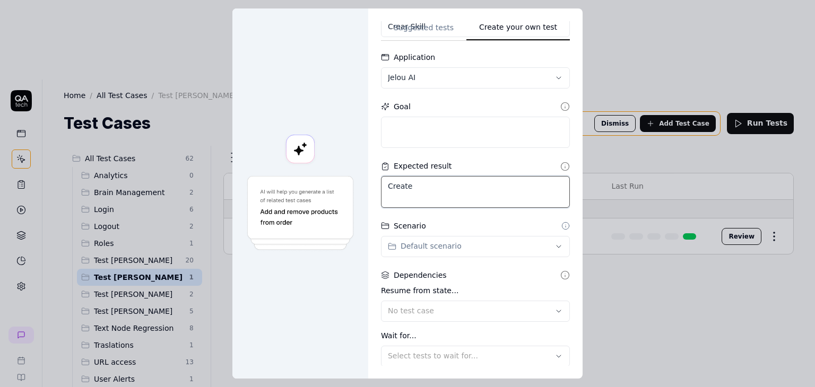
type textarea "Create a"
type textarea "*"
type textarea "Create a"
type textarea "*"
type textarea "Create a s"
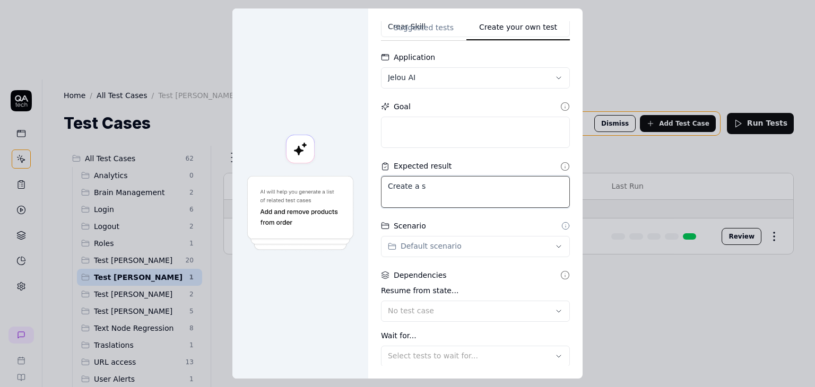
type textarea "*"
type textarea "Create a sk"
type textarea "*"
type textarea "Create a ski"
type textarea "*"
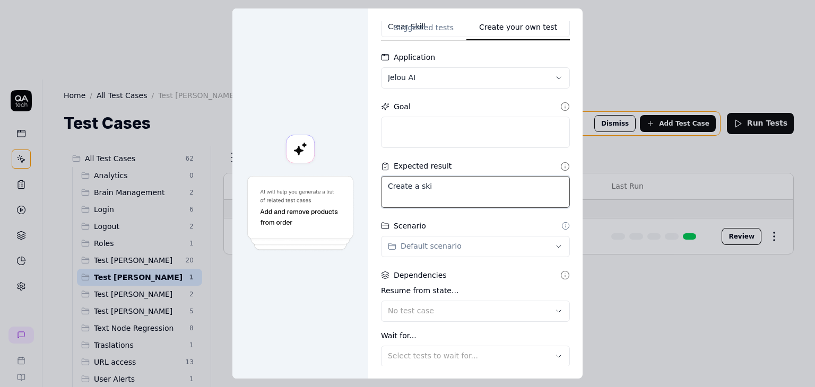
type textarea "Create a skil"
type textarea "*"
type textarea "Create a skill"
click at [464, 246] on div "**********" at bounding box center [407, 193] width 815 height 387
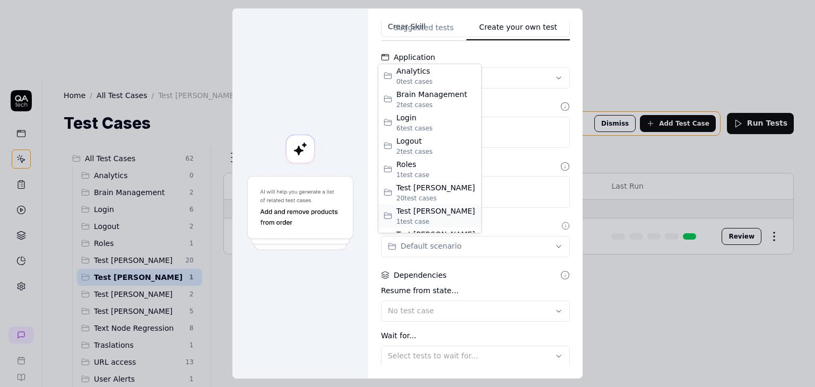
click at [434, 219] on span "1 test case" at bounding box center [436, 222] width 80 height 10
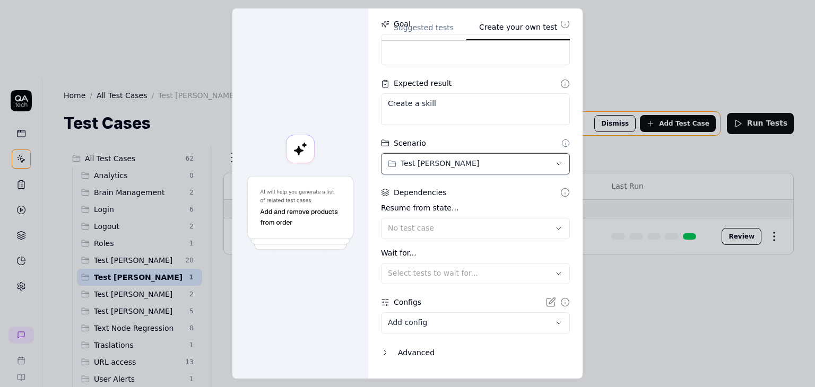
scroll to position [157, 0]
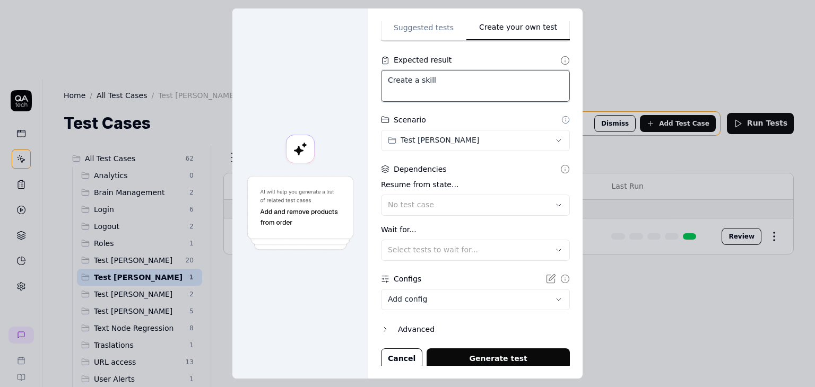
click at [461, 90] on textarea "Create a skill" at bounding box center [475, 86] width 189 height 32
click at [427, 212] on button "No test case" at bounding box center [475, 205] width 189 height 21
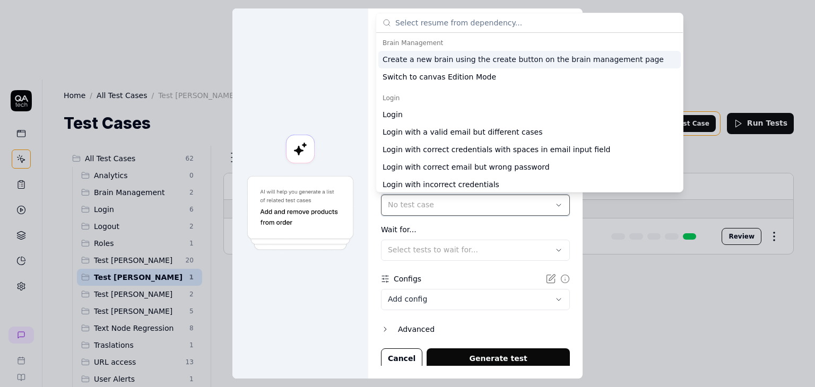
click at [427, 212] on button "No test case" at bounding box center [475, 205] width 189 height 21
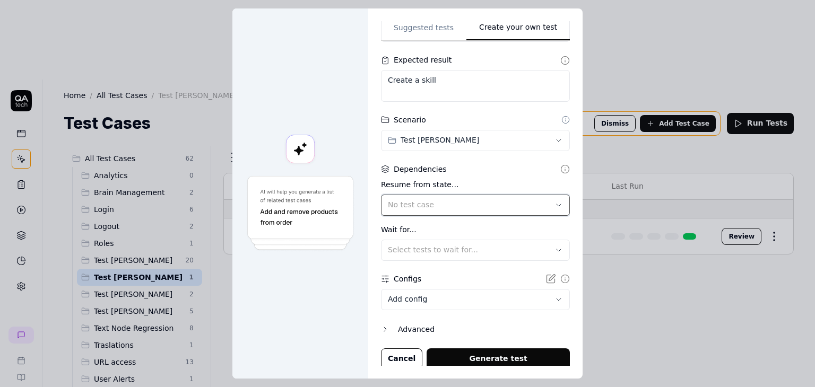
click at [427, 212] on button "No test case" at bounding box center [475, 205] width 189 height 21
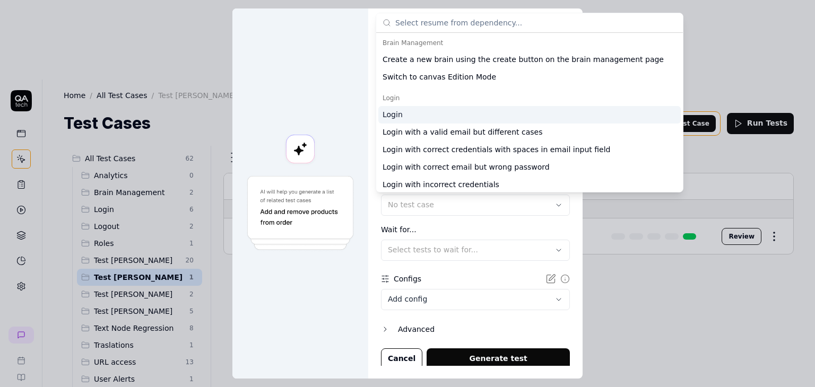
click at [405, 116] on div "Login" at bounding box center [529, 115] width 303 height 18
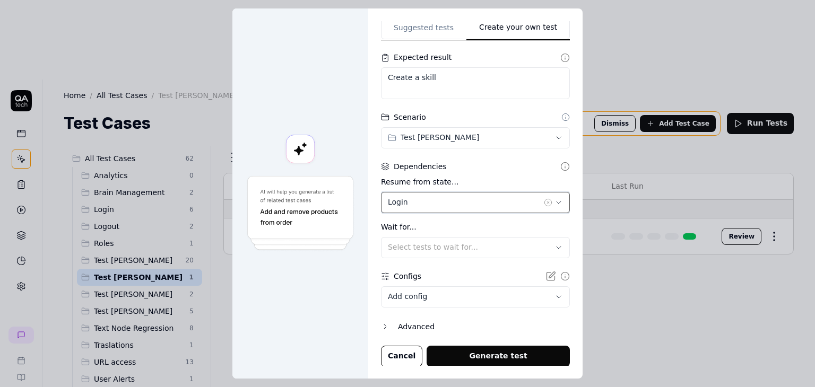
scroll to position [160, 0]
click at [446, 295] on body "**********" at bounding box center [407, 233] width 815 height 467
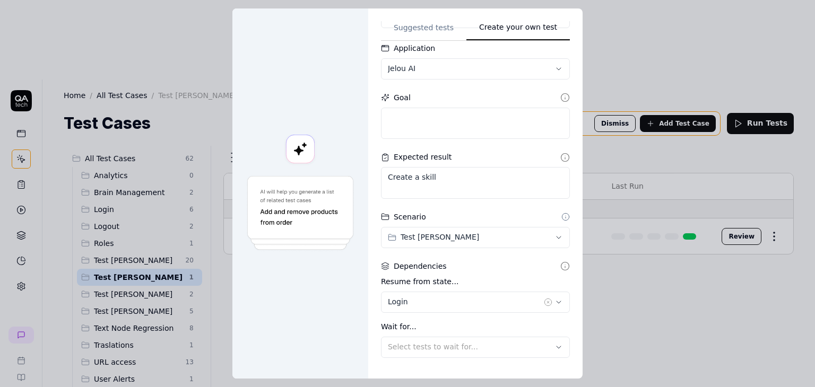
scroll to position [11, 0]
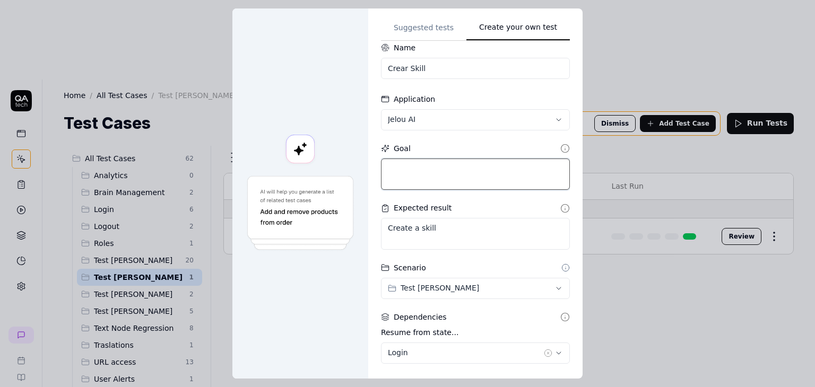
click at [407, 177] on textarea at bounding box center [475, 175] width 189 height 32
type textarea "*"
type textarea "1"
type textarea "*"
type textarea "1."
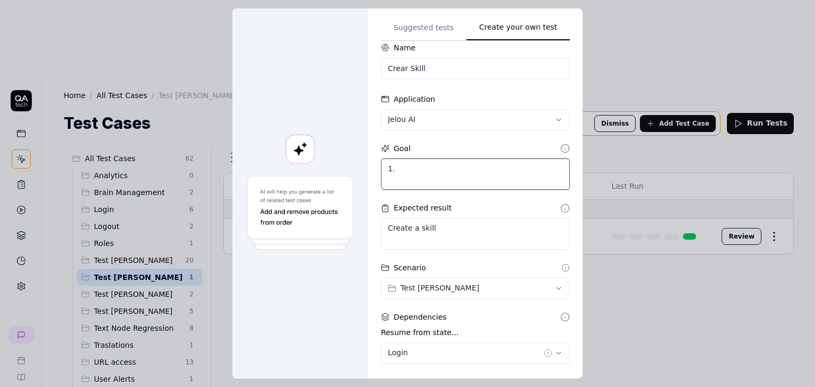
type textarea "*"
type textarea "1."
click at [431, 160] on textarea "1." at bounding box center [475, 175] width 189 height 32
type textarea "*"
type textarea "1. Y"
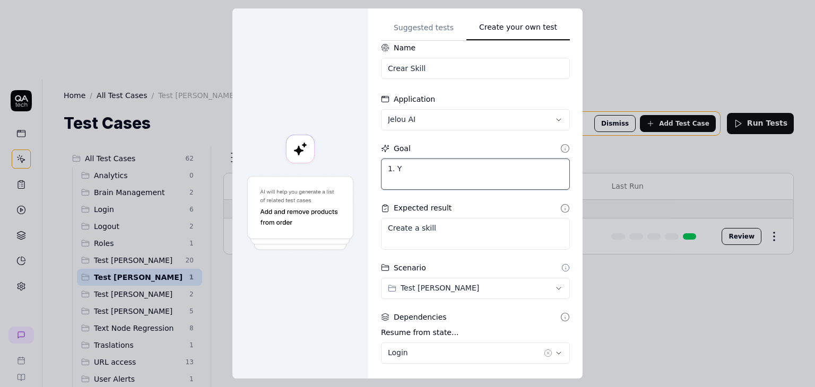
type textarea "*"
type textarea "[DEMOGRAPHIC_DATA]"
type textarea "*"
type textarea "1. You"
type textarea "*"
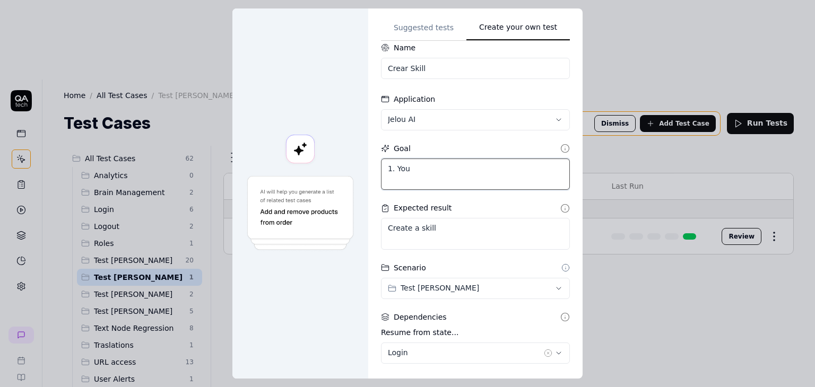
type textarea "1. You"
type textarea "*"
type textarea "1. You h"
type textarea "*"
type textarea "1. You ha"
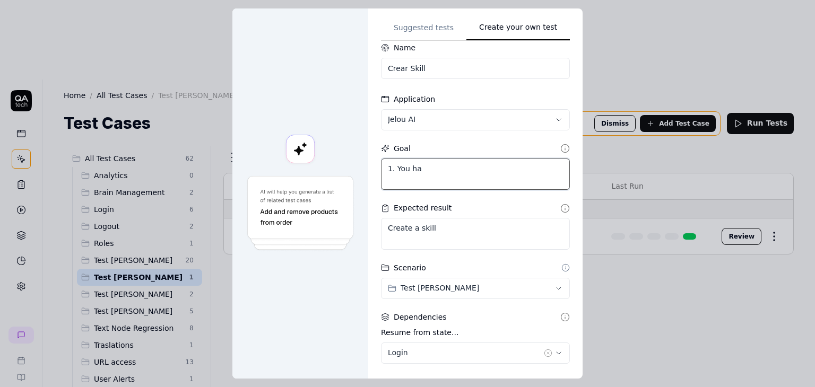
type textarea "*"
type textarea "1. You hav"
type textarea "*"
type textarea "1. You have"
type textarea "*"
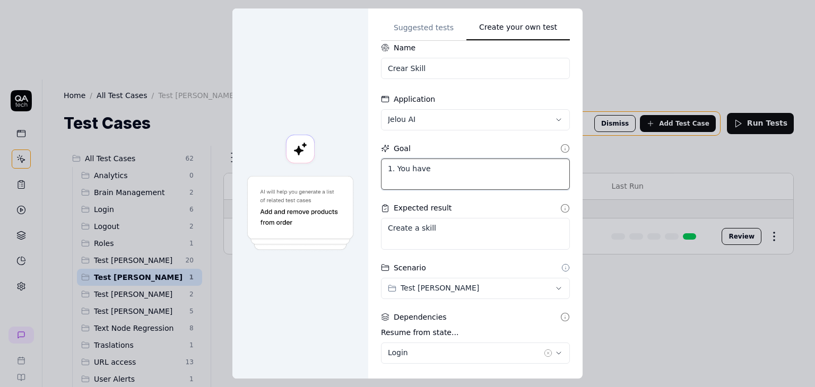
type textarea "1. You have"
type textarea "*"
type textarea "1. You have t"
type textarea "*"
type textarea "1. You have to"
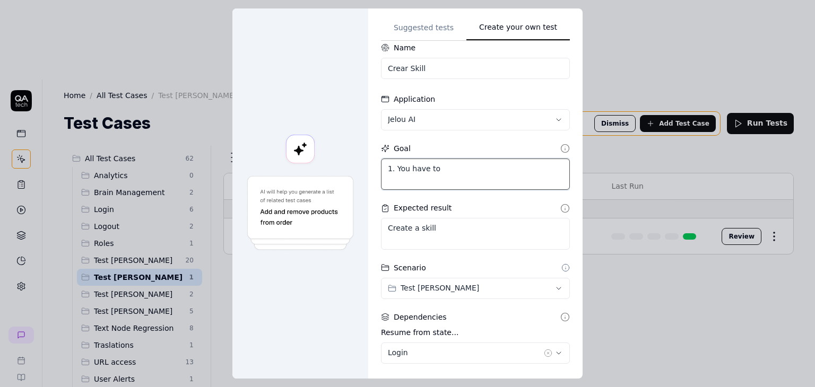
type textarea "*"
type textarea "1. You have to"
type textarea "*"
type textarea "1. You have to g"
type textarea "*"
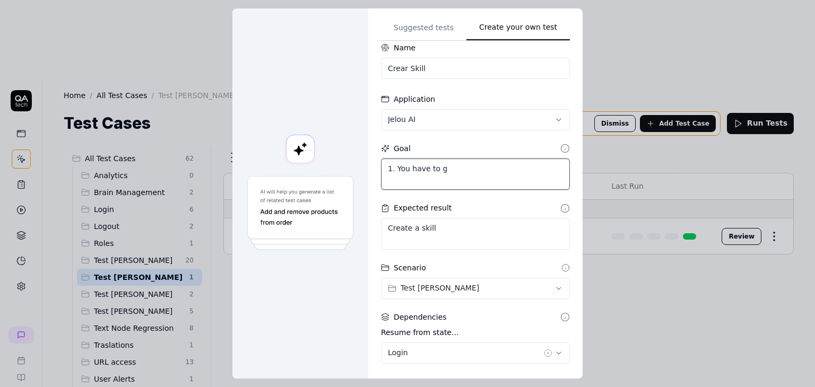
type textarea "1. You have to go"
type textarea "*"
type textarea "1. You have to go"
type textarea "*"
type textarea "1. You have to go t"
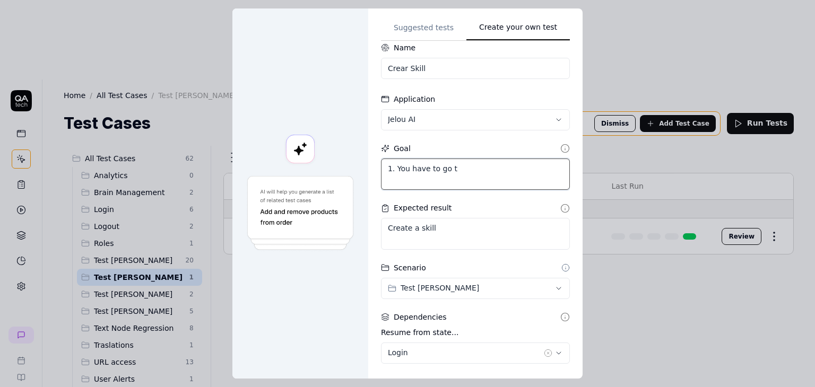
type textarea "*"
type textarea "1. You have to go to"
type textarea "*"
type textarea "1. You have to go to"
type textarea "*"
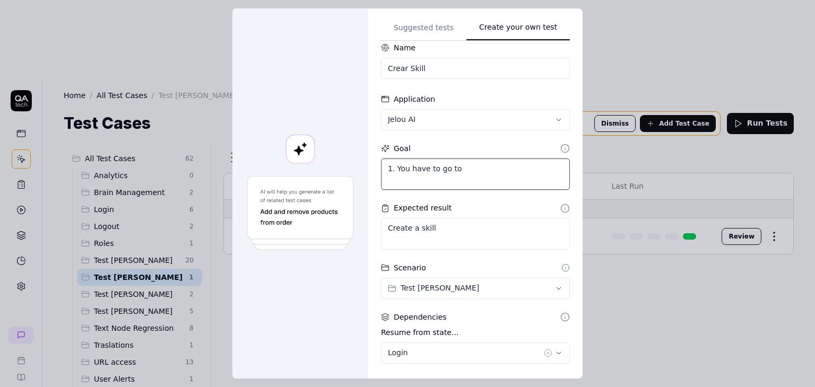
type textarea "1. You have to go to b"
type textarea "*"
type textarea "1. You have to go to br"
type textarea "*"
type textarea "1. You have to go to bra"
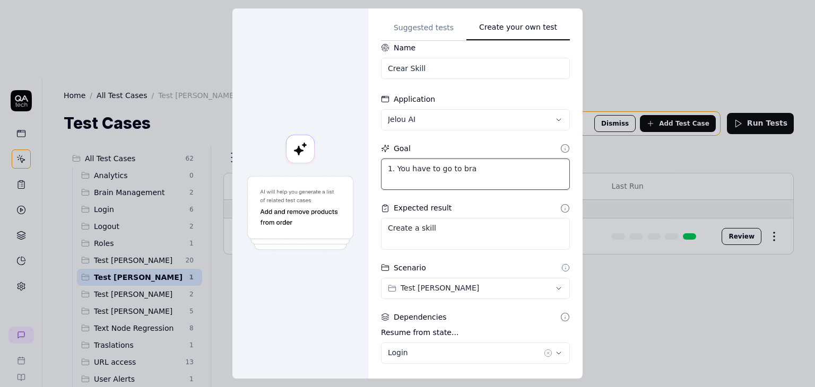
type textarea "*"
type textarea "1. You have to go to brai"
type textarea "*"
type textarea "1. You have to go to brain"
type textarea "*"
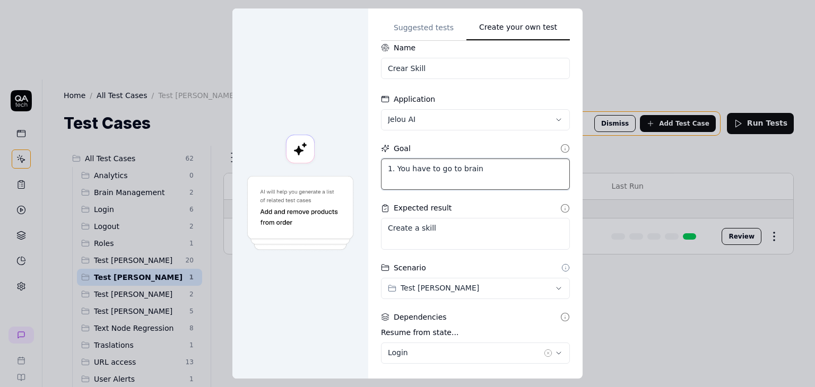
type textarea "1. You have to go to brain"
click at [454, 168] on textarea "1. You have to go to brain" at bounding box center [475, 175] width 189 height 32
type textarea "*"
type textarea "1. You have to go to "brain"
type textarea "*"
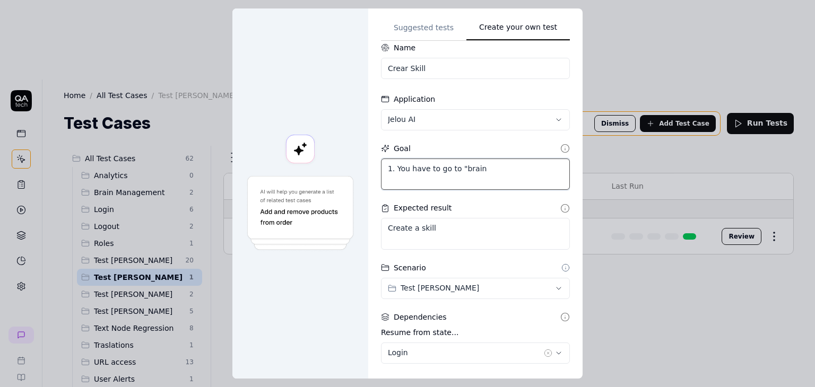
type textarea "1. You have to go to "brain ""
type textarea "*"
type textarea "1. You have to go to "brain"
type textarea "*"
type textarea "1. You have to go to "brain"
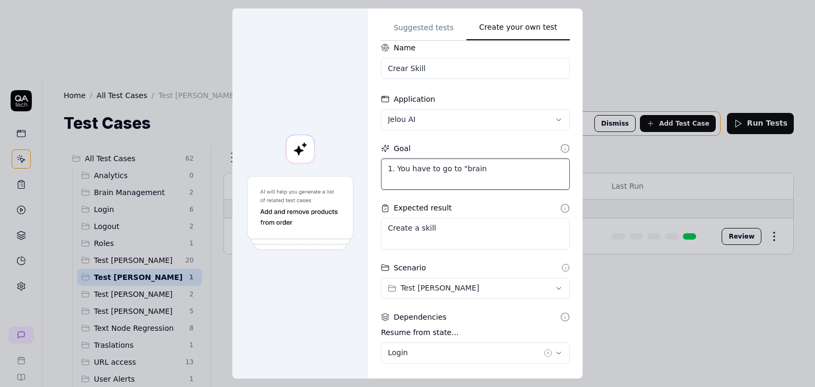
type textarea "*"
type textarea "1. You have to go to "brain""
type textarea "*"
type textarea "1. You have to go to "brain""
type textarea "*"
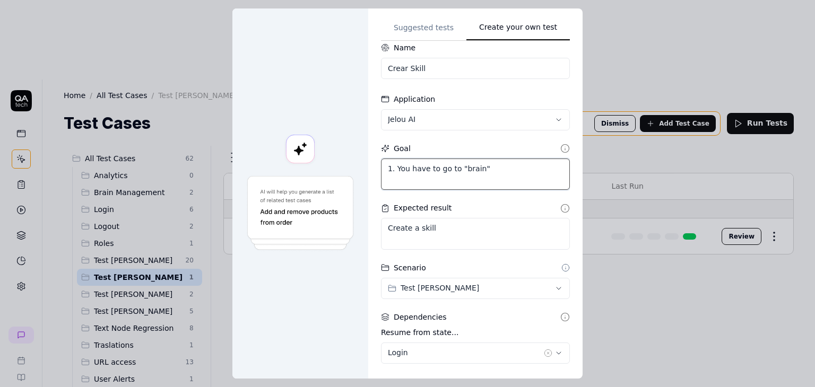
type textarea "1. You have to go to "brain" o"
type textarea "*"
type textarea "1. You have to go to "brain" op"
type textarea "*"
type textarea "1. You have to go to "brain" opt"
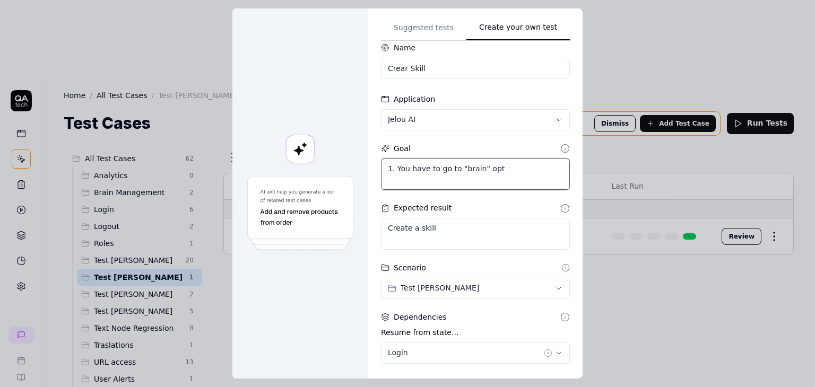
type textarea "*"
type textarea "1. You have to go to "brain" opti"
type textarea "*"
type textarea "1. You have to go to "brain" optio"
type textarea "*"
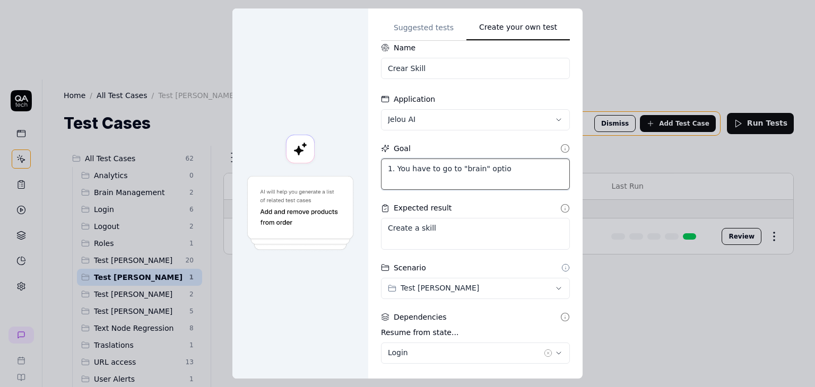
type textarea "1. You have to go to "brain" option"
type textarea "*"
type textarea "1. You have to go to "brain" option"
type textarea "*"
type textarea "1. You have to go to "brain" option 2"
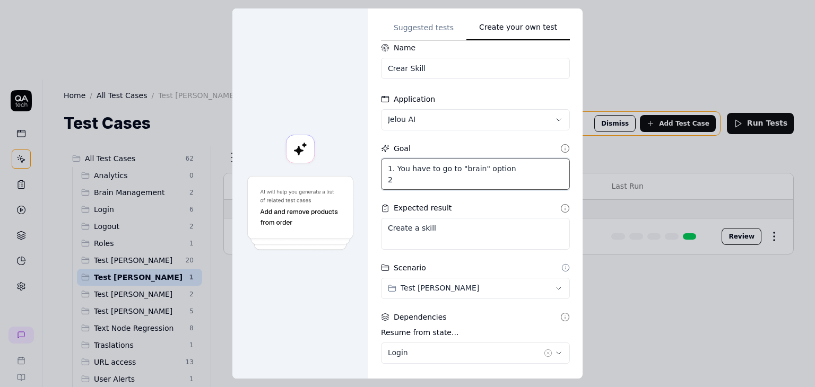
type textarea "*"
type textarea "1. You have to go to "brain" option 2."
type textarea "*"
type textarea "1. You have to go to "brain" option 2."
click at [399, 177] on textarea "1. You have to go to "brain" option 2." at bounding box center [475, 175] width 189 height 32
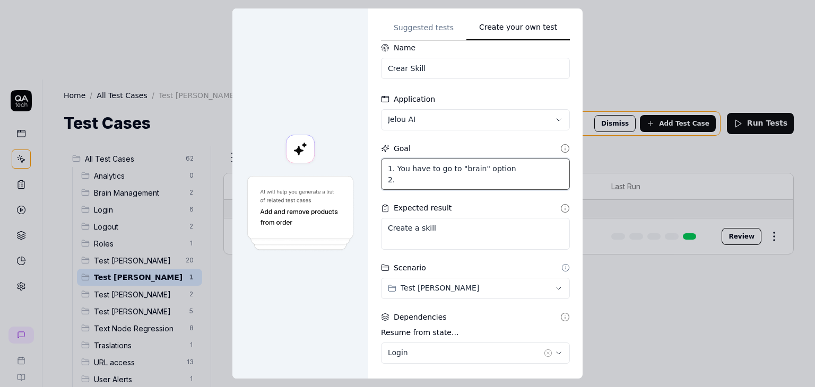
type textarea "*"
type textarea "1. You have to go to "brain" option 2. T"
type textarea "*"
type textarea "1. You have to go to "brain" option 2. To"
type textarea "*"
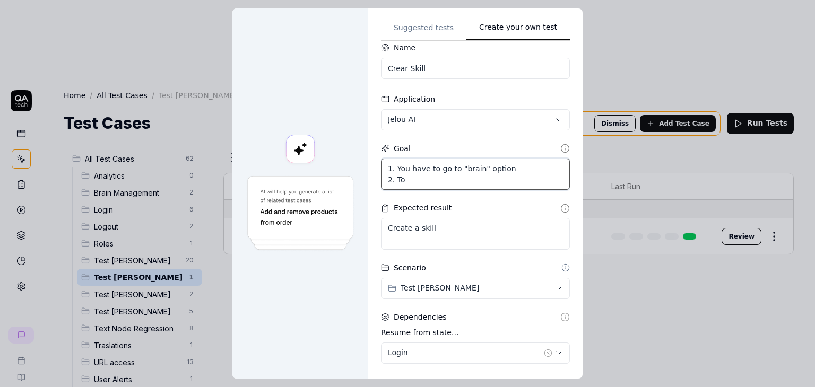
type textarea "1. You have to go to "brain" option 2. To"
type textarea "*"
type textarea "1. You have to go to "brain" option 2. To t"
type textarea "*"
type textarea "1. You have to go to "brain" option 2. To th"
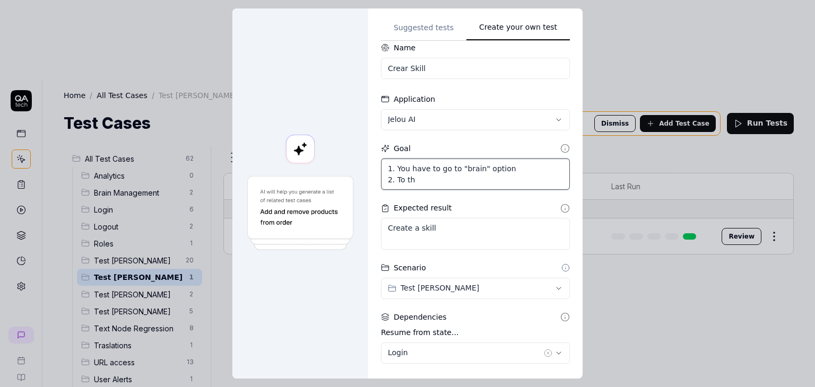
type textarea "*"
type textarea "1. You have to go to "brain" option 2. To thi"
type textarea "*"
type textarea "1. You have to go to "brain" option 2. To this"
type textarea "*"
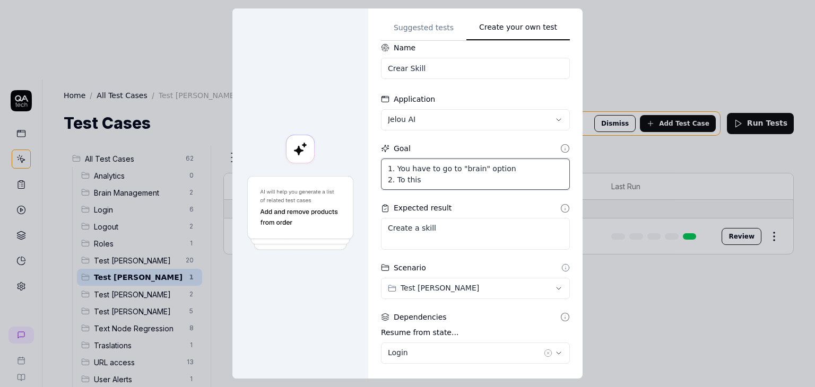
type textarea "1. You have to go to "brain" option 2. To this"
type textarea "*"
type textarea "1. You have to go to "brain" option 2. To this c"
drag, startPoint x: 472, startPoint y: 179, endPoint x: 435, endPoint y: 183, distance: 37.3
click at [435, 183] on textarea "1. You have to go to "brain" option 2. To this case select the" at bounding box center [475, 175] width 189 height 32
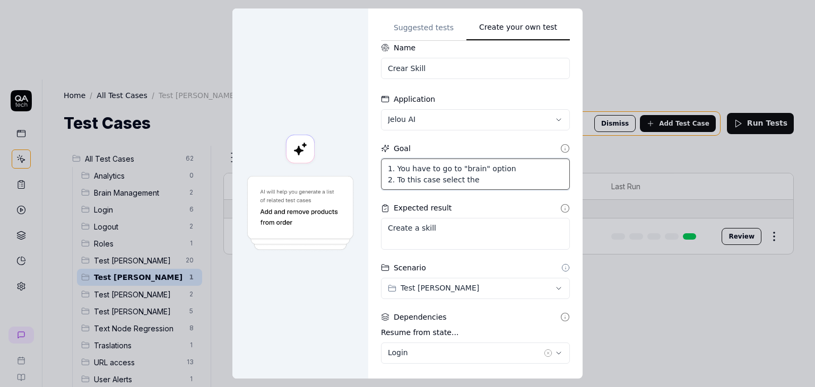
paste textarea "Click on '[PERSON_NAME] M'."
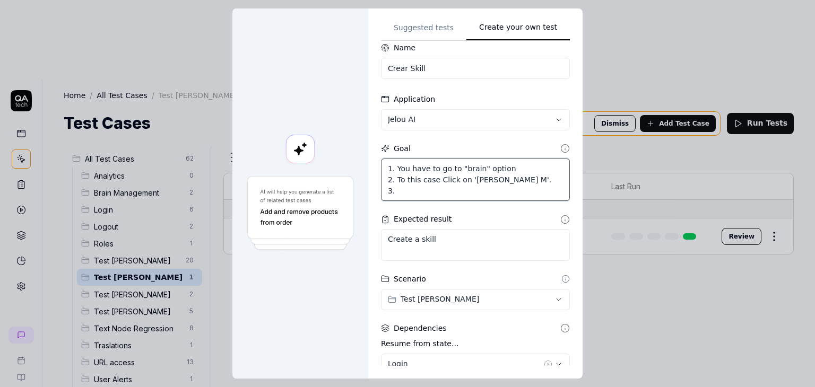
paste textarea "Click on the 'Create' button."
click at [505, 192] on textarea "1. You have to go to "brain" option 2. To this case Click on '[PERSON_NAME] M'.…" at bounding box center [475, 180] width 189 height 43
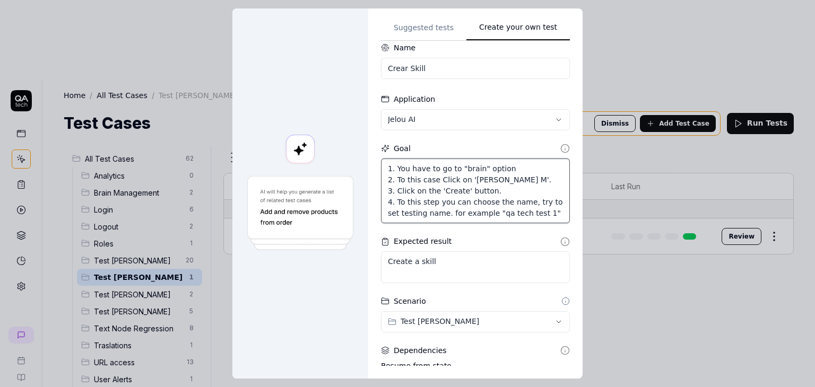
scroll to position [6, 0]
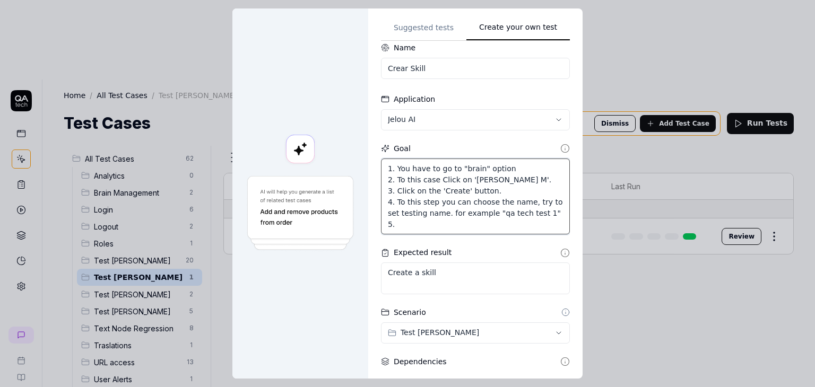
click at [410, 222] on textarea "1. You have to go to "brain" option 2. To this case Click on '[PERSON_NAME] M'.…" at bounding box center [475, 197] width 189 height 76
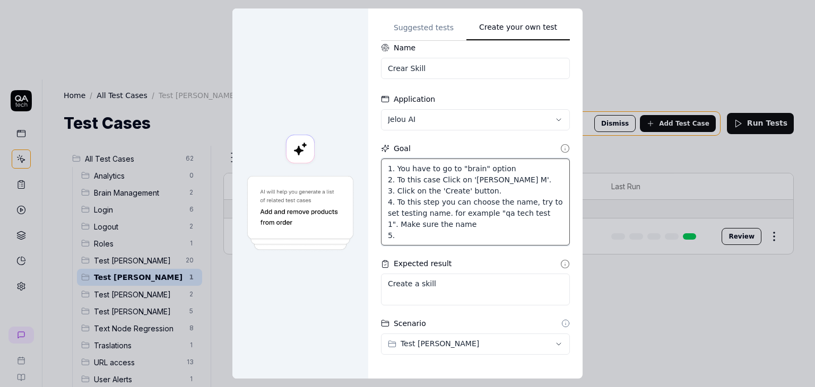
drag, startPoint x: 458, startPoint y: 223, endPoint x: 381, endPoint y: 223, distance: 77.5
click at [381, 223] on textarea "1. You have to go to "brain" option 2. To this case Click on '[PERSON_NAME] M'.…" at bounding box center [475, 203] width 189 height 88
paste textarea "is different from the others"
click at [551, 224] on textarea "1. You have to go to "brain" option 2. To this case Click on '[PERSON_NAME] M'.…" at bounding box center [475, 203] width 189 height 88
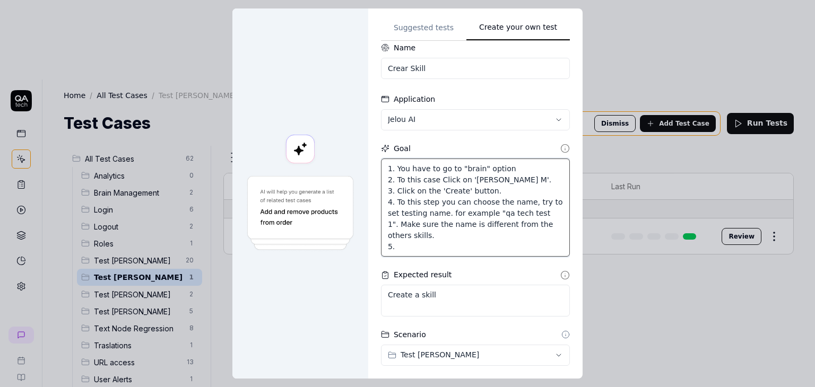
click at [382, 219] on textarea "1. You have to go to "brain" option 2. To this case Click on '[PERSON_NAME] M'.…" at bounding box center [475, 208] width 189 height 99
click at [442, 236] on textarea "1. You have to go to "brain" option 2. To this case Click on '[PERSON_NAME] M'.…" at bounding box center [475, 208] width 189 height 99
click at [396, 243] on textarea "1. You have to go to "brain" option 2. To this case Click on '[PERSON_NAME] M'.…" at bounding box center [475, 208] width 189 height 99
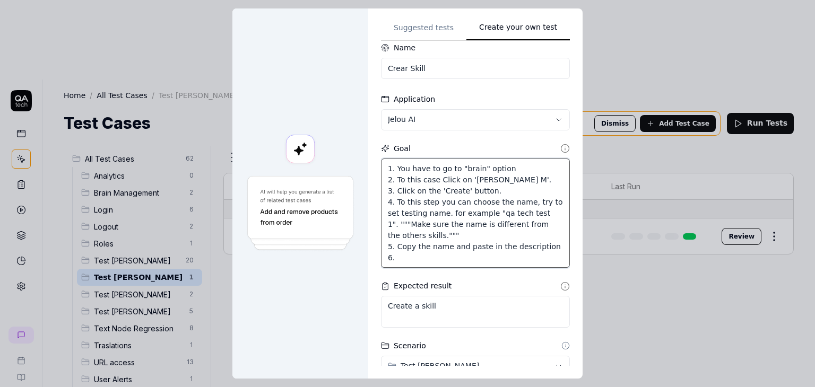
paste textarea "Click on the 'Crear skill' button."
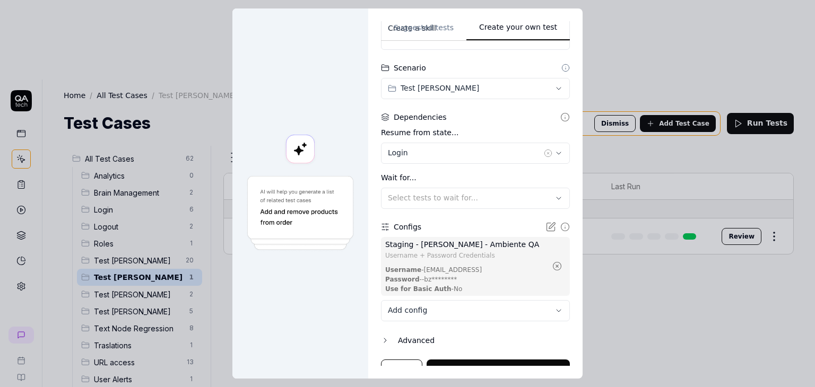
scroll to position [301, 0]
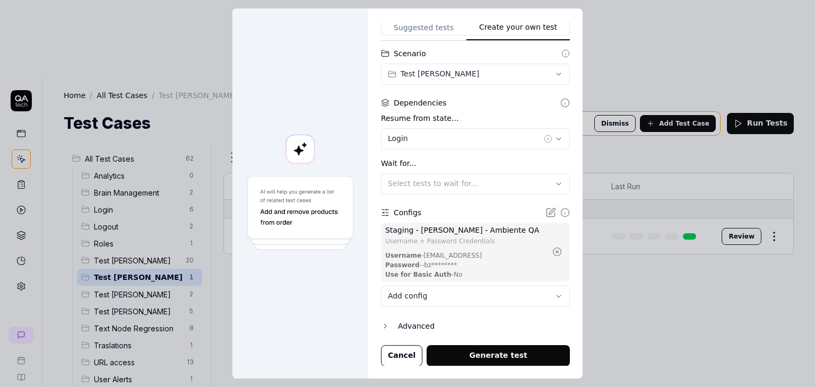
click at [435, 297] on body "b Home / All Test Cases / Test [PERSON_NAME] Home / All Test Cases / Test [PERS…" at bounding box center [407, 233] width 815 height 467
click at [463, 223] on div "**********" at bounding box center [407, 193] width 815 height 387
click at [420, 322] on div "Advanced" at bounding box center [484, 326] width 172 height 13
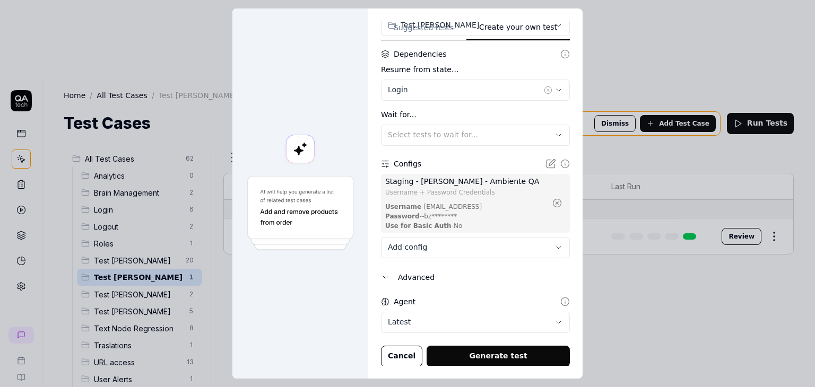
scroll to position [351, 0]
click at [425, 320] on body "b Home / All Test Cases / Test [PERSON_NAME] Home / All Test Cases / Test [PERS…" at bounding box center [407, 233] width 815 height 467
click at [498, 353] on button "Generate test" at bounding box center [498, 356] width 143 height 21
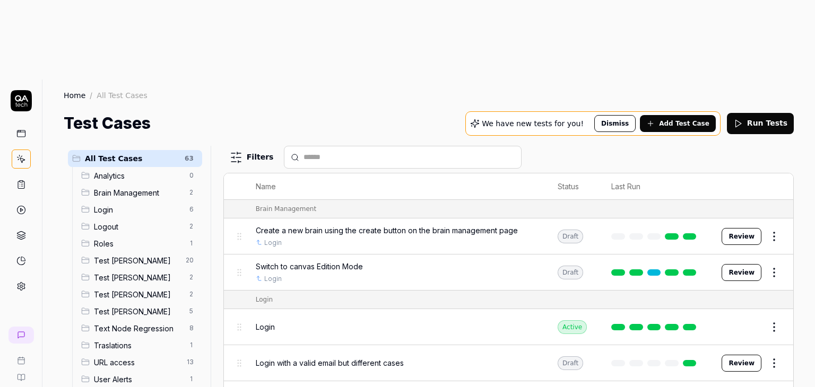
scroll to position [53, 0]
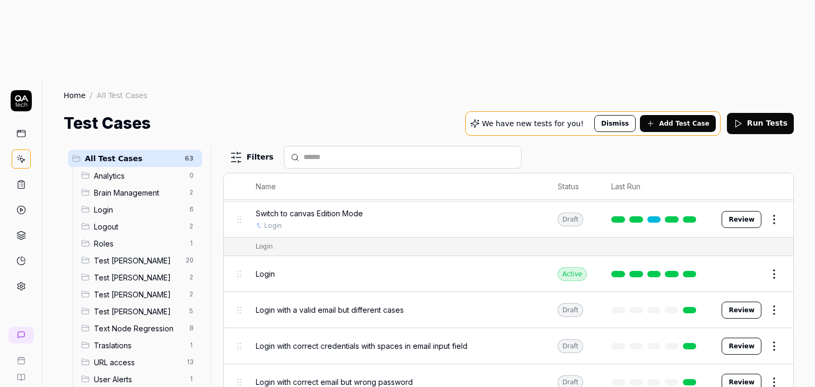
click at [147, 272] on span "Test [PERSON_NAME]" at bounding box center [138, 277] width 89 height 11
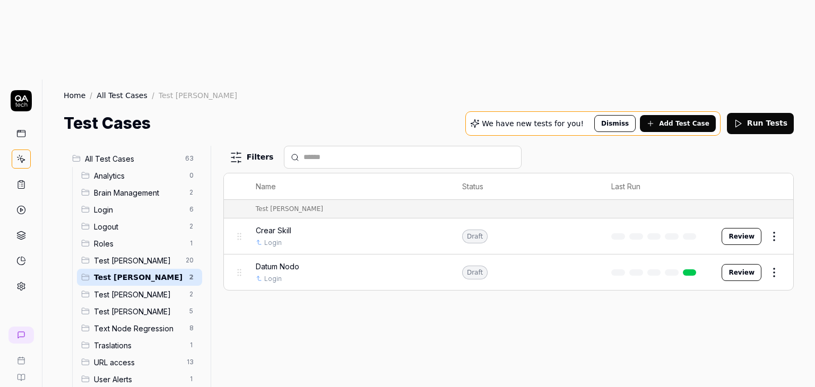
scroll to position [0, 0]
click at [386, 262] on div "Filters Name Status Last Run Test [PERSON_NAME] Skill Login Draft Review Datum …" at bounding box center [508, 306] width 571 height 321
click at [514, 219] on td "Draft" at bounding box center [527, 237] width 150 height 36
click at [753, 228] on button "Review" at bounding box center [742, 236] width 40 height 17
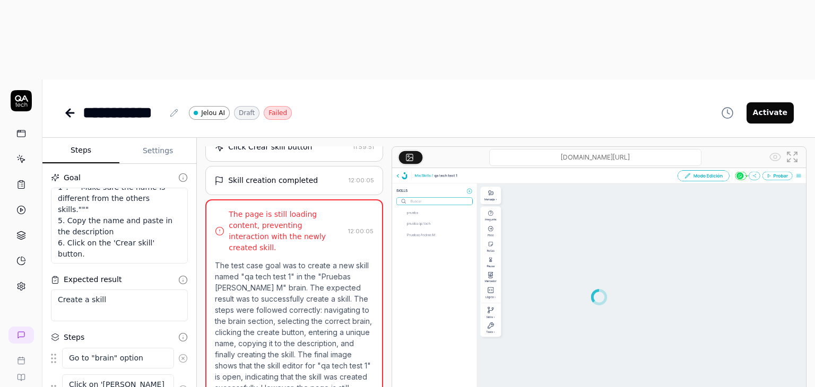
scroll to position [38, 0]
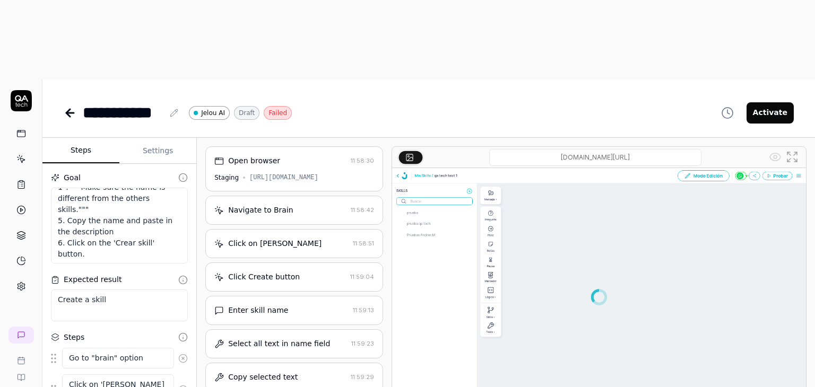
click at [294, 205] on div "Navigate to Brain" at bounding box center [280, 210] width 132 height 11
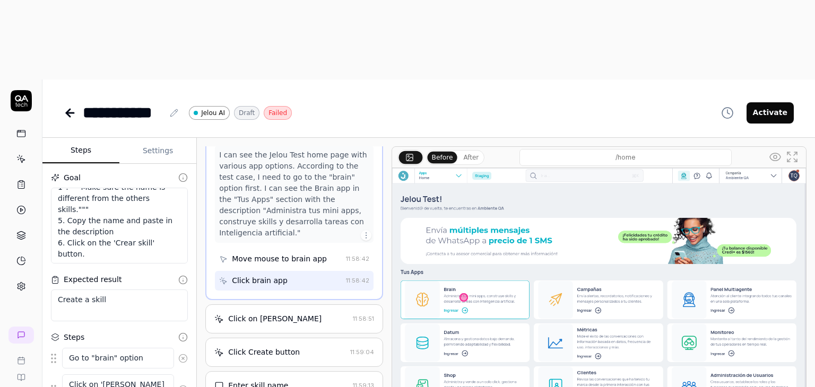
scroll to position [96, 0]
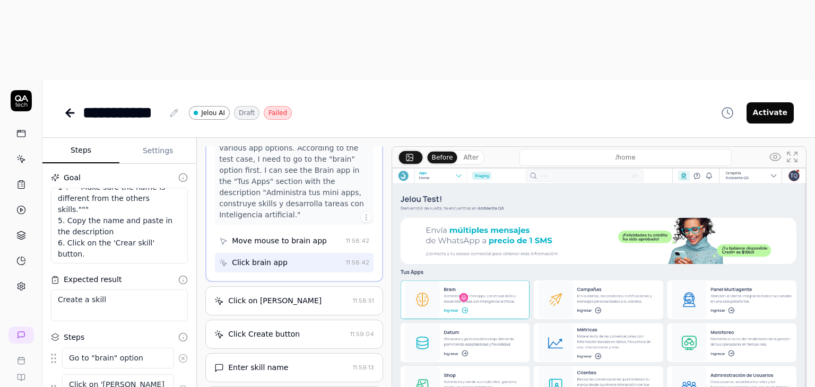
click at [298, 296] on div "Click on [PERSON_NAME]" at bounding box center [274, 301] width 93 height 11
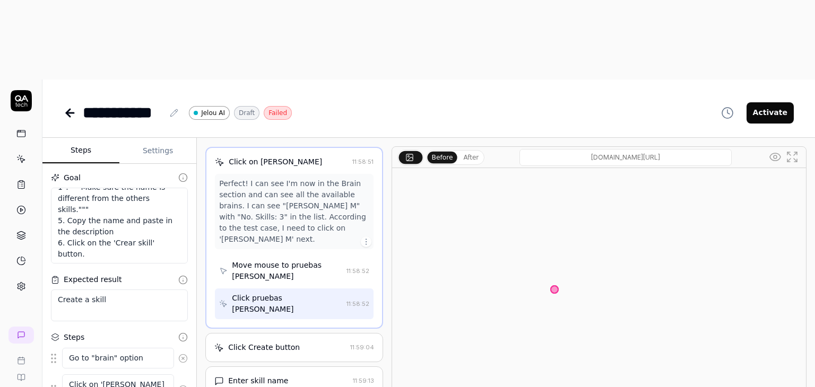
scroll to position [106, 0]
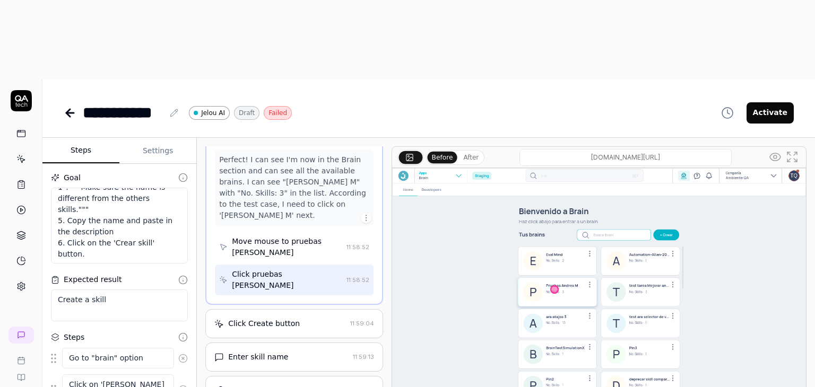
click at [287, 236] on div "Move mouse to pruebas [PERSON_NAME]" at bounding box center [287, 247] width 110 height 22
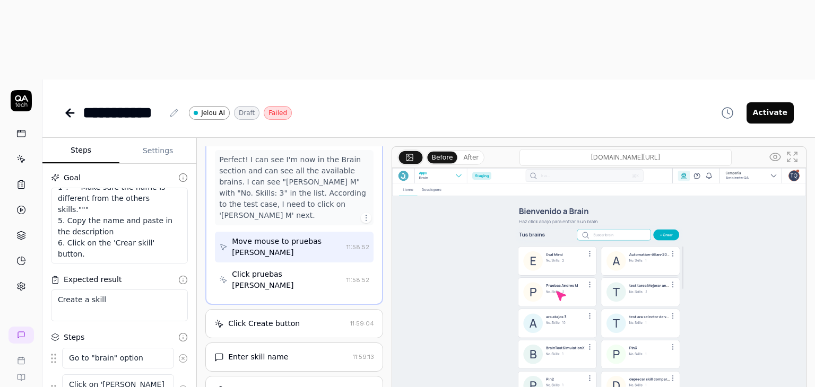
click at [279, 269] on div "Click pruebas [PERSON_NAME]" at bounding box center [287, 280] width 110 height 22
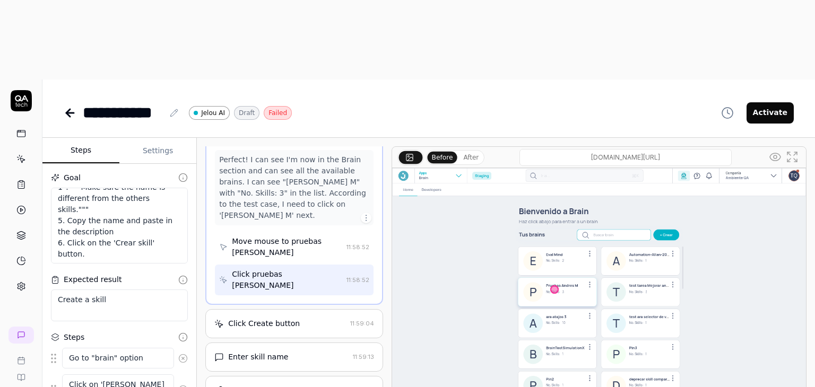
click at [271, 318] on div "Click Create button" at bounding box center [264, 323] width 72 height 11
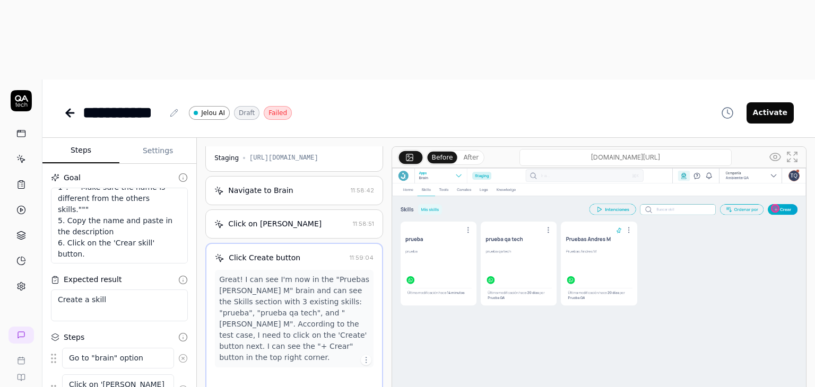
scroll to position [0, 0]
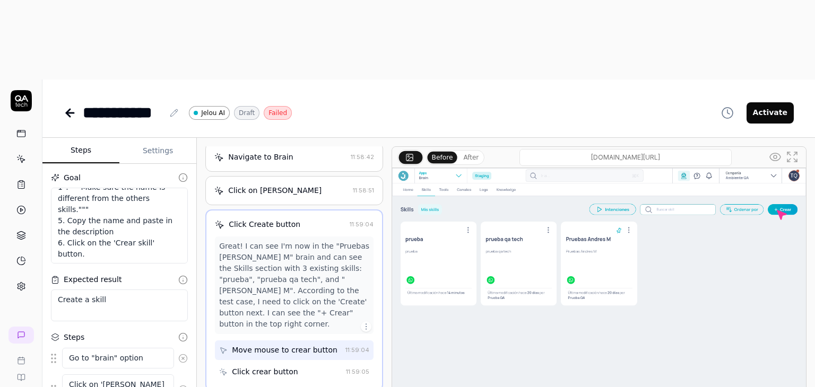
click at [302, 363] on div "Click crear button" at bounding box center [280, 373] width 123 height 20
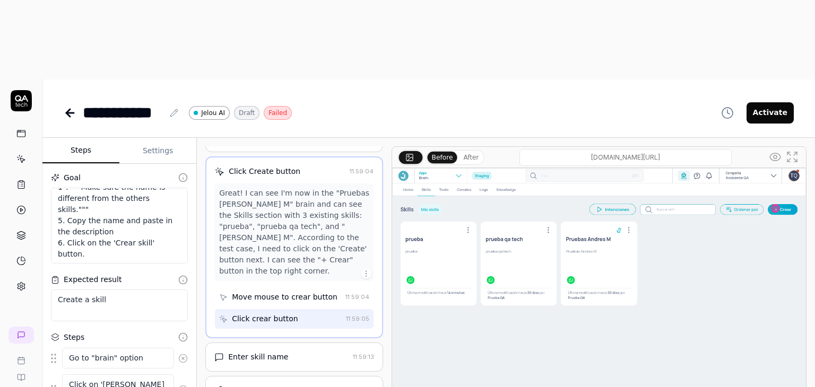
click at [291, 343] on div "Enter skill name 11:59:13" at bounding box center [294, 357] width 178 height 29
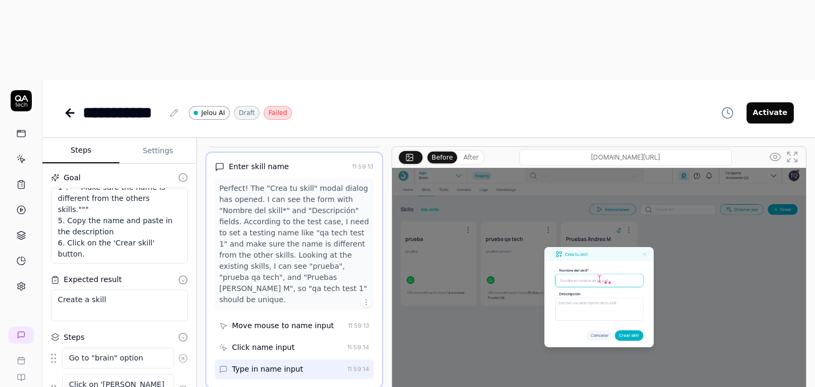
scroll to position [168, 0]
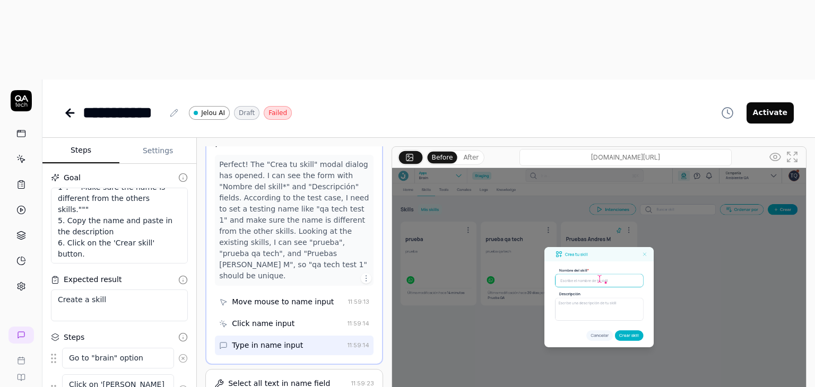
click at [275, 369] on div "Select all text in name field 11:59:23" at bounding box center [294, 383] width 178 height 29
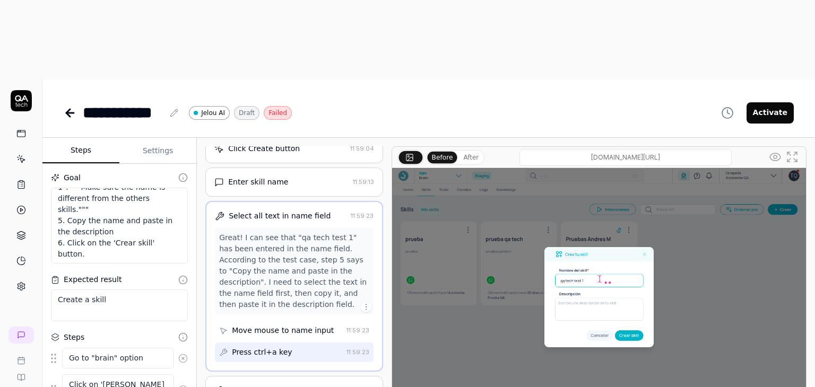
scroll to position [146, 0]
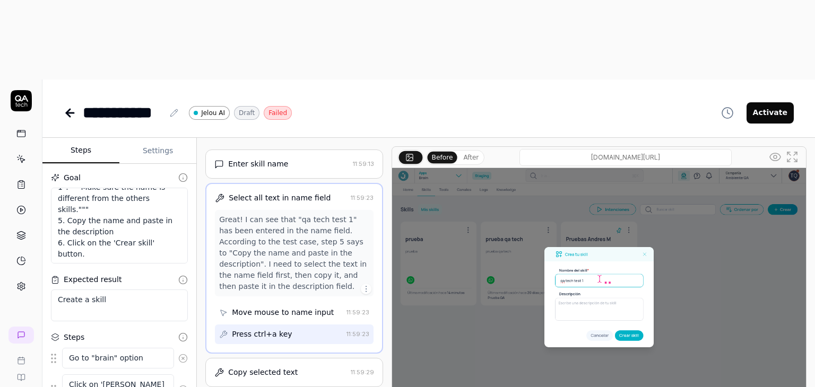
click at [312, 307] on div "Move mouse to name input" at bounding box center [283, 312] width 102 height 11
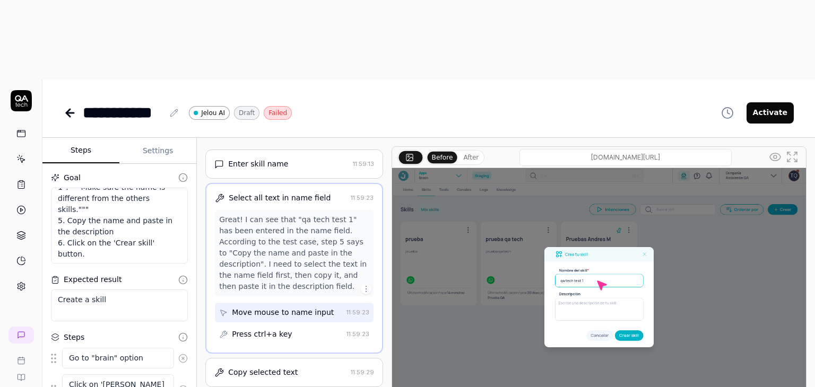
click at [291, 325] on div "Press ctrl+a key" at bounding box center [280, 335] width 123 height 20
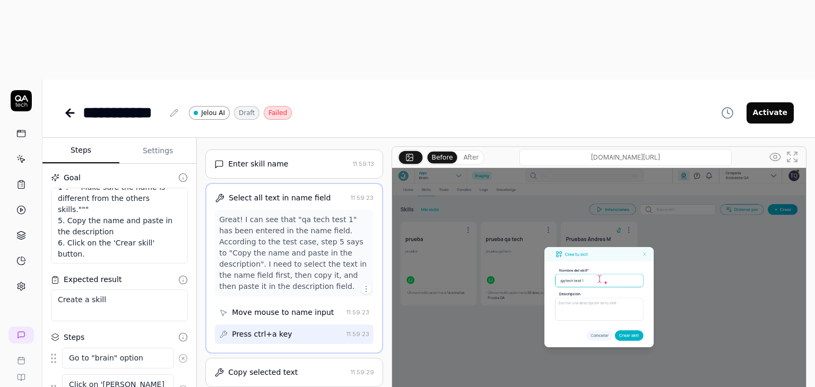
click at [279, 367] on div "Copy selected text" at bounding box center [263, 372] width 70 height 11
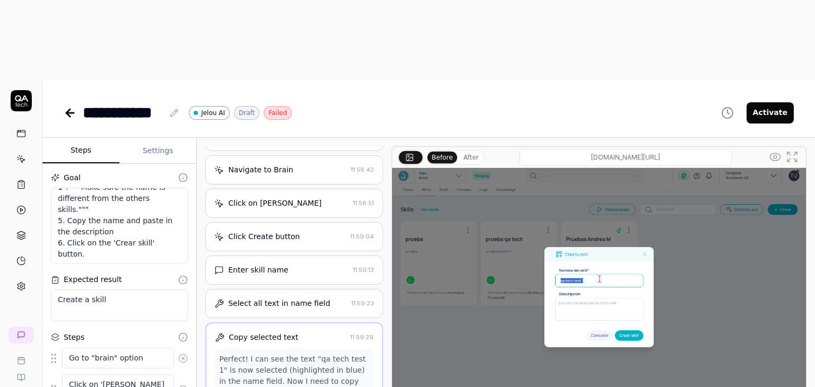
scroll to position [40, 0]
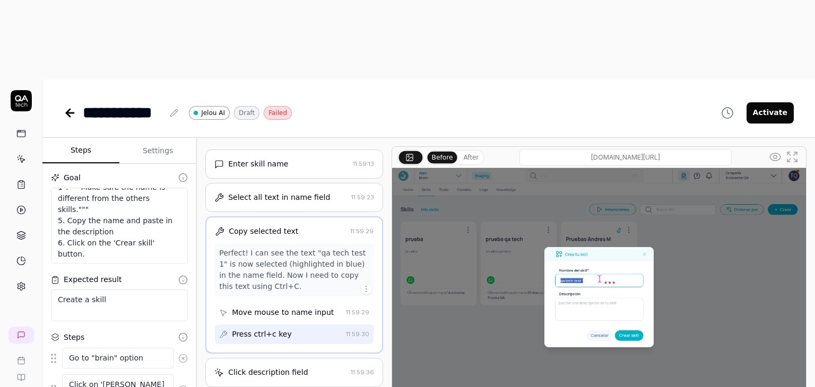
click at [287, 367] on div "Click description field" at bounding box center [268, 372] width 80 height 11
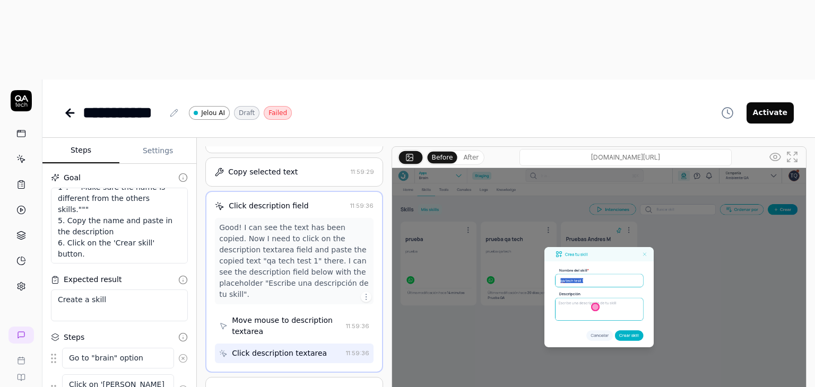
scroll to position [224, 0]
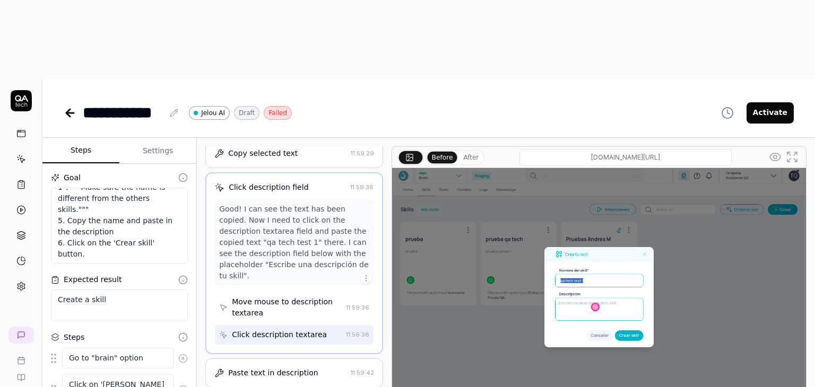
click at [282, 359] on div "Paste text in description 11:59:42" at bounding box center [294, 373] width 178 height 29
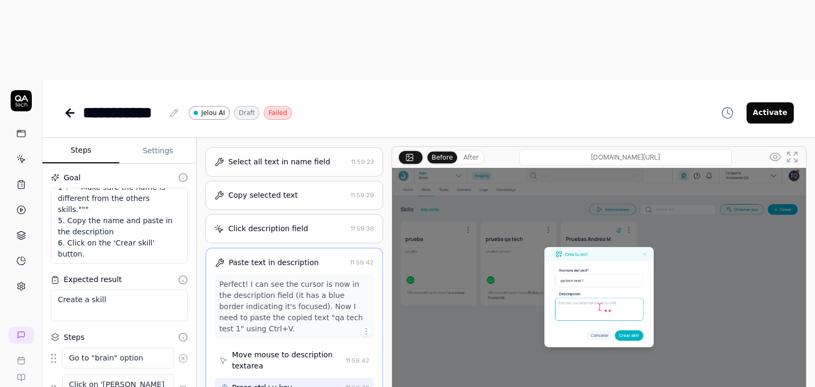
scroll to position [235, 0]
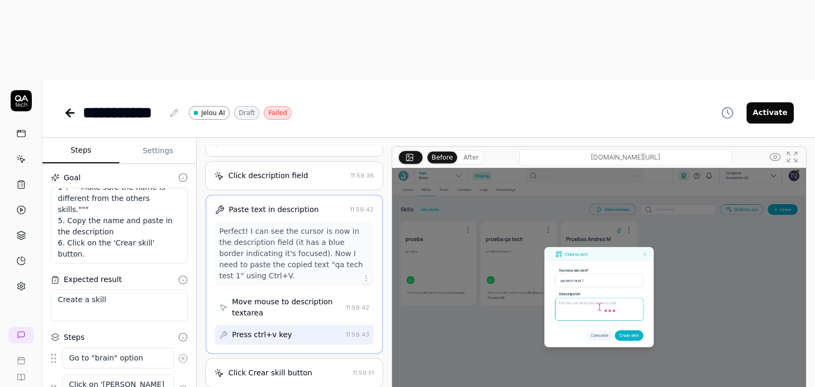
click at [308, 368] on div "Click Crear skill button" at bounding box center [270, 373] width 84 height 11
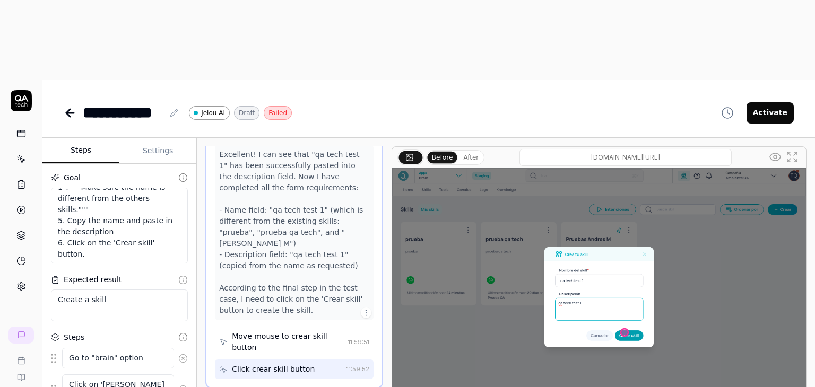
scroll to position [363, 0]
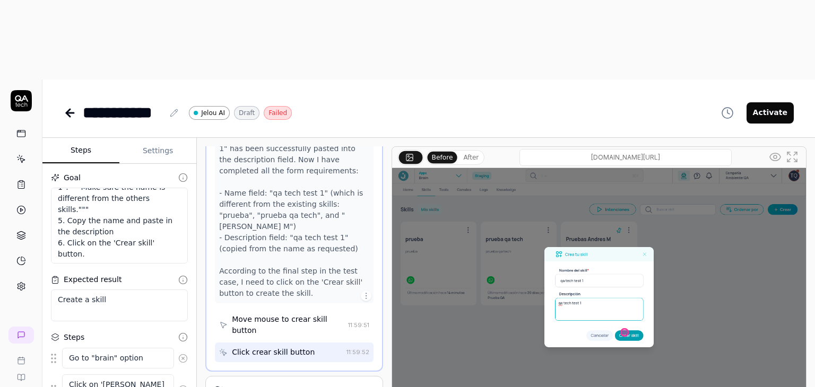
click at [277, 385] on div "Skill creation completed" at bounding box center [273, 390] width 90 height 11
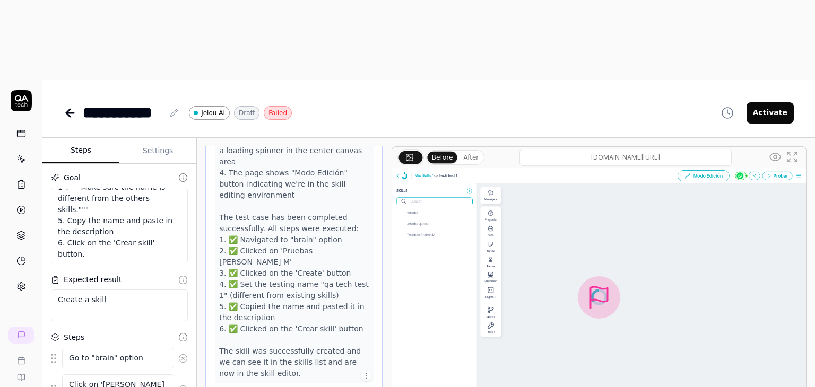
scroll to position [519, 0]
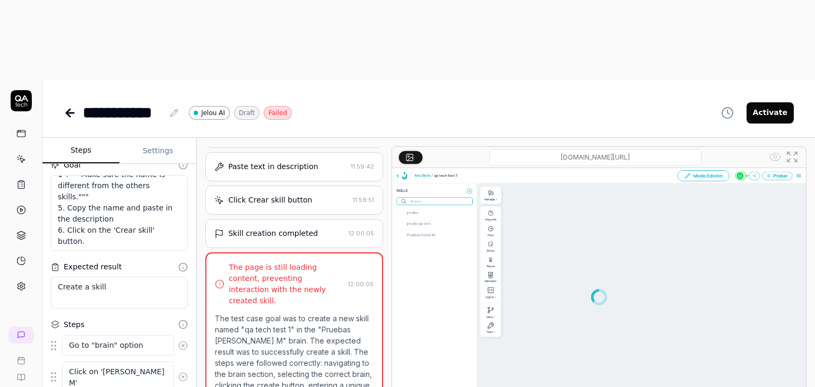
scroll to position [0, 0]
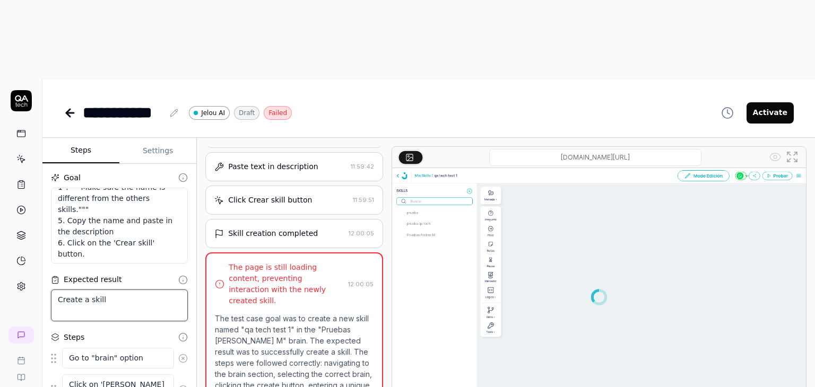
click at [138, 290] on textarea "Create a skill" at bounding box center [119, 306] width 137 height 32
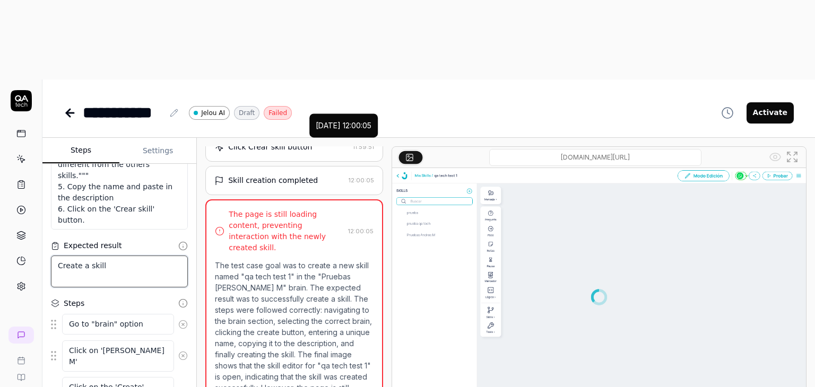
scroll to position [53, 0]
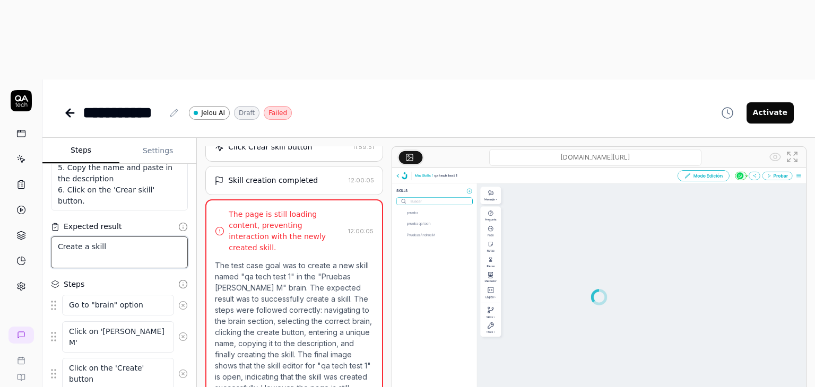
drag, startPoint x: 125, startPoint y: 167, endPoint x: 106, endPoint y: 161, distance: 20.0
click at [106, 237] on textarea "Create a skill" at bounding box center [119, 253] width 137 height 32
click at [323, 166] on div "Skill creation completed 12:00:05" at bounding box center [294, 180] width 178 height 29
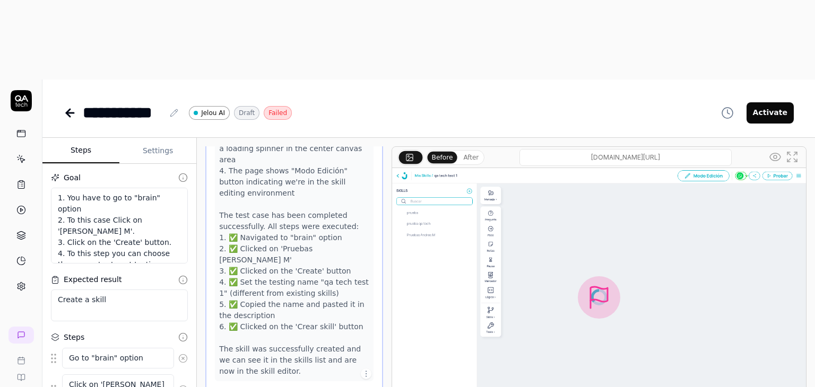
scroll to position [100, 0]
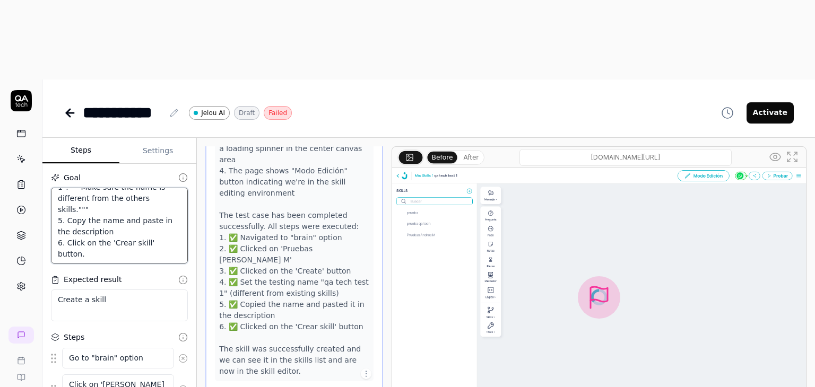
click at [115, 188] on textarea "1. You have to go to "brain" option 2. To this case Click on '[PERSON_NAME] M'.…" at bounding box center [119, 226] width 137 height 76
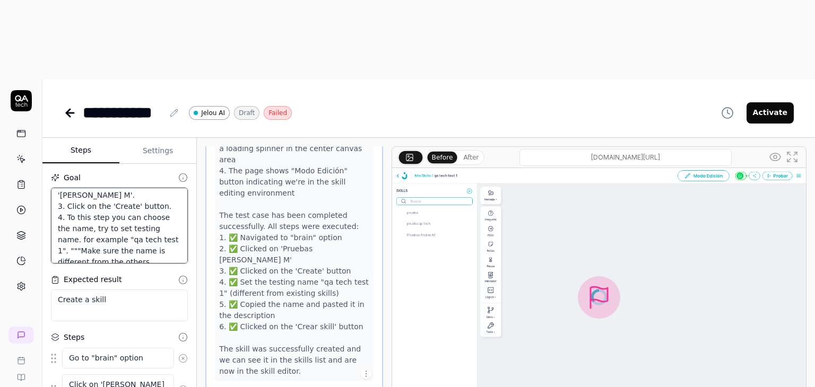
scroll to position [11, 0]
drag, startPoint x: 128, startPoint y: 140, endPoint x: 58, endPoint y: 135, distance: 70.2
click at [58, 188] on textarea "1. You have to go to "brain" option 2. To this case Click on '[PERSON_NAME] M'.…" at bounding box center [119, 226] width 137 height 76
click at [140, 188] on textarea "1. You have to go to "brain" option 2. To this case Click on '[PERSON_NAME] M'.…" at bounding box center [119, 226] width 137 height 76
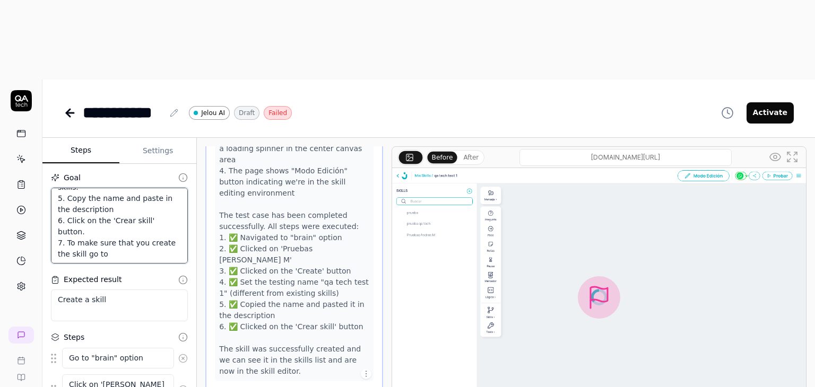
paste textarea "'[PERSON_NAME] M'."
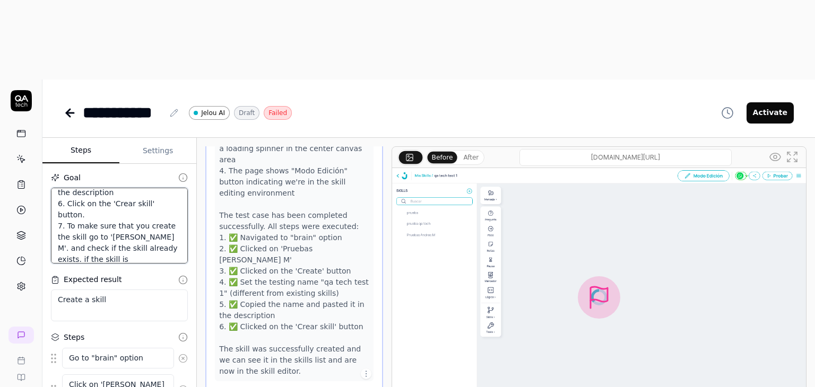
scroll to position [151, 0]
paste textarea "'[PERSON_NAME] M'."
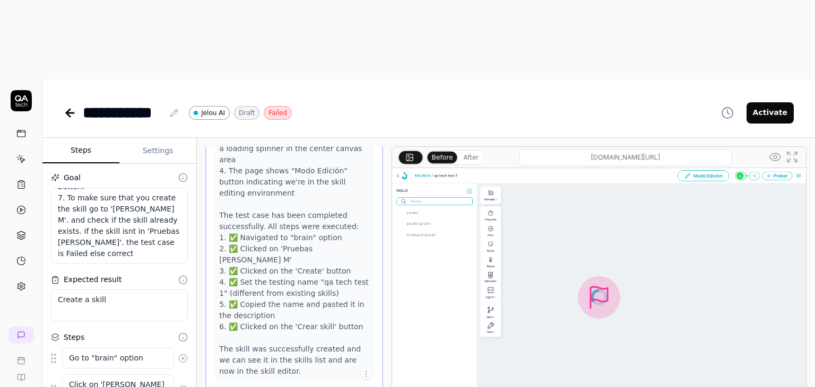
click at [93, 188] on textarea "1. You have to go to "brain" option 2. To this case Click on '[PERSON_NAME] M'.…" at bounding box center [119, 226] width 137 height 76
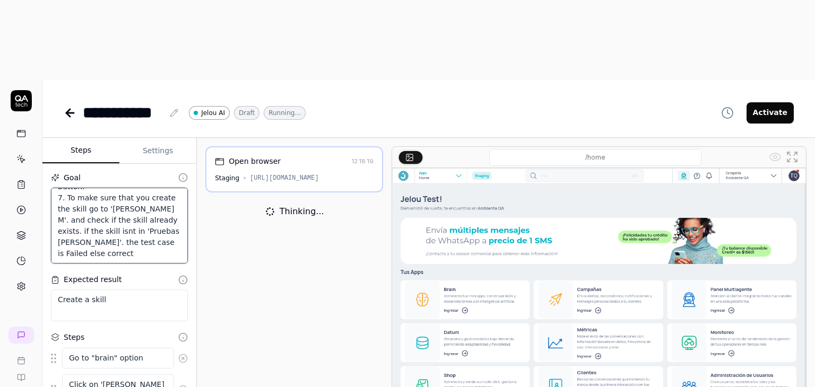
scroll to position [17, 0]
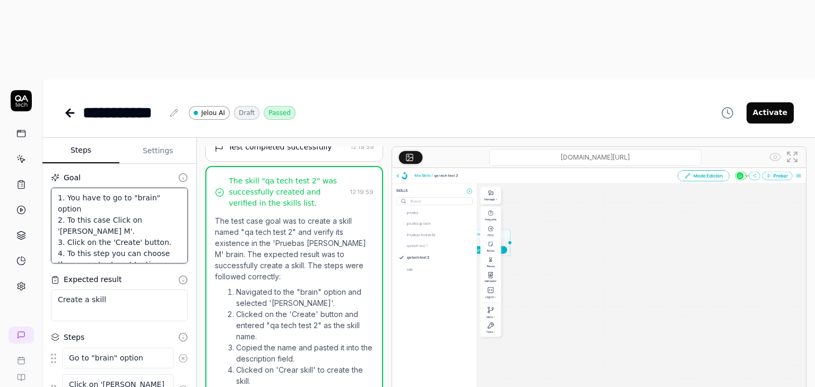
click at [142, 188] on textarea "1. You have to go to "brain" option 2. To this case Click on '[PERSON_NAME] M'.…" at bounding box center [119, 226] width 137 height 76
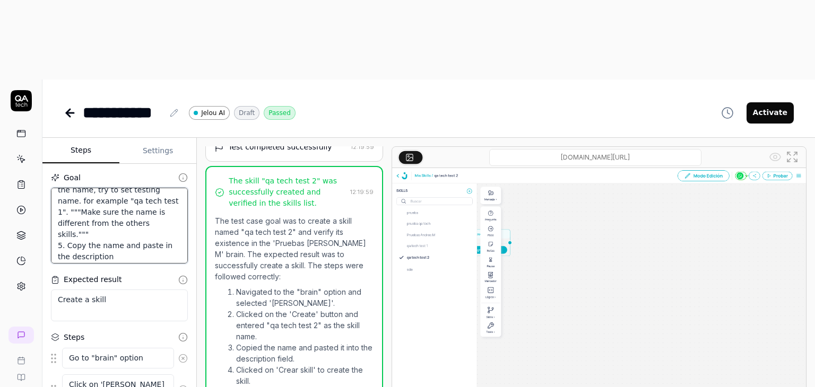
scroll to position [178, 0]
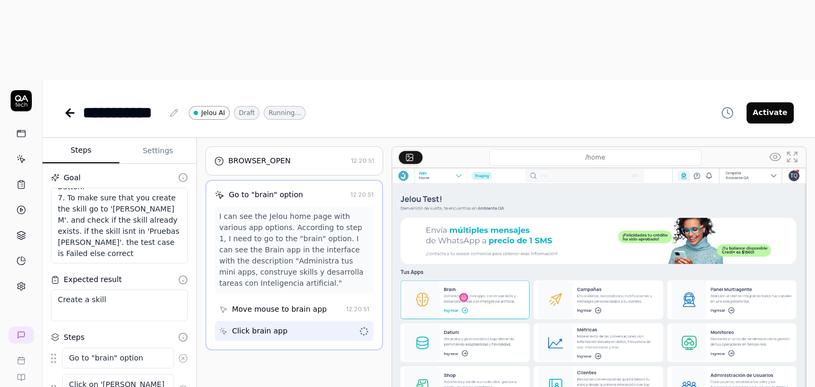
scroll to position [17, 0]
click at [761, 102] on button "Activate" at bounding box center [770, 112] width 47 height 21
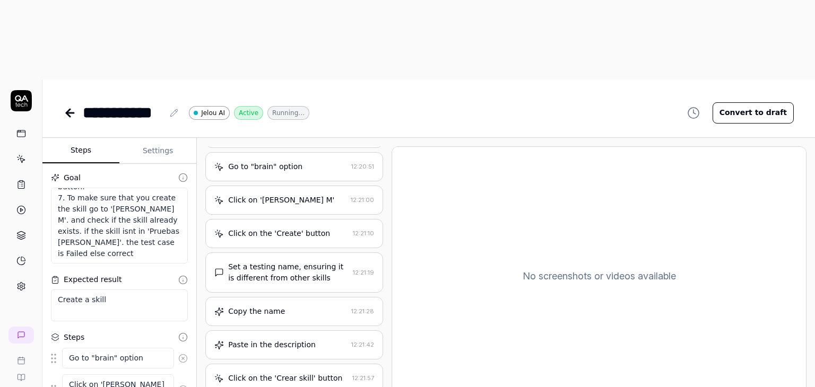
scroll to position [194, 0]
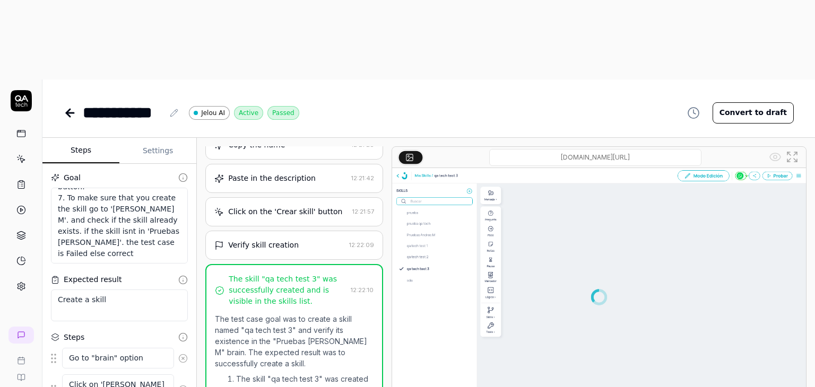
click at [66, 109] on icon at bounding box center [68, 112] width 4 height 7
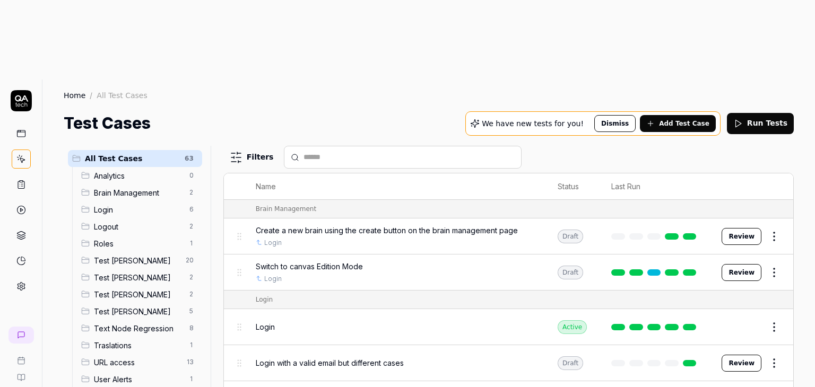
click at [132, 272] on span "Test [PERSON_NAME]" at bounding box center [138, 277] width 89 height 11
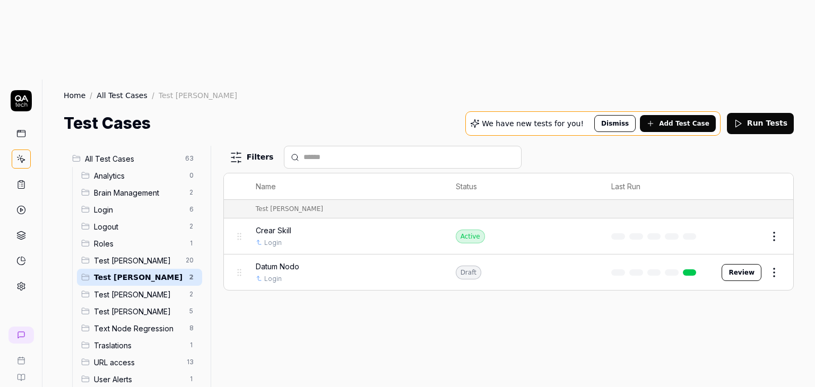
click at [491, 294] on div "Filters Name Status Last Run Test [PERSON_NAME] Skill Login Active Edit Datum N…" at bounding box center [508, 306] width 571 height 321
click at [776, 160] on html "b Home / All Test Cases / Test [PERSON_NAME] Home / All Test Cases / Test [PERS…" at bounding box center [407, 233] width 815 height 467
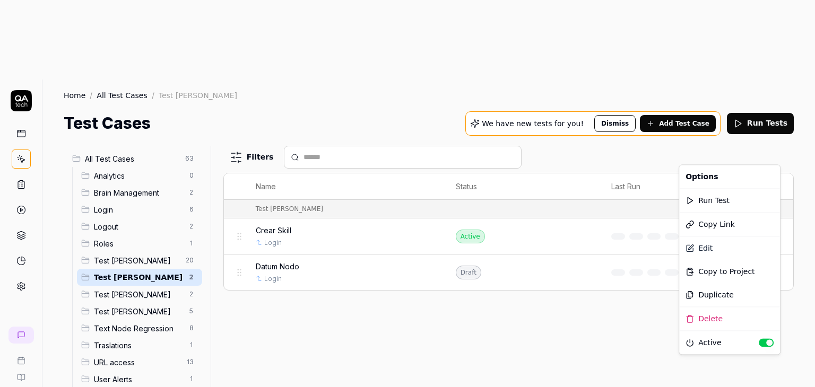
click at [622, 298] on html "b Home / All Test Cases / Test [PERSON_NAME] Home / All Test Cases / Test [PERS…" at bounding box center [407, 233] width 815 height 467
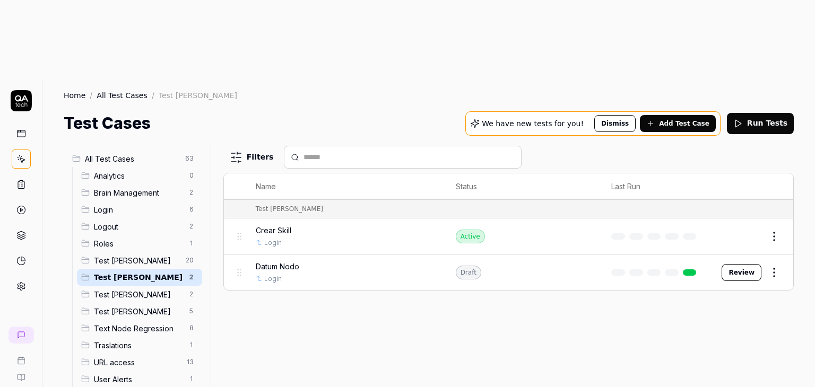
click at [140, 255] on span "Test [PERSON_NAME]" at bounding box center [136, 260] width 85 height 11
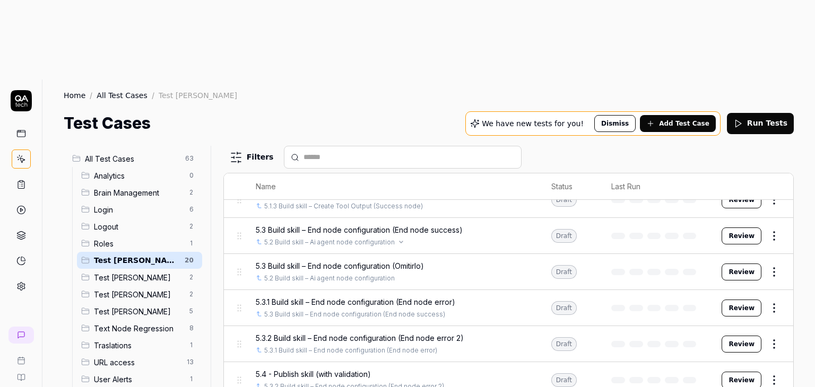
scroll to position [479, 0]
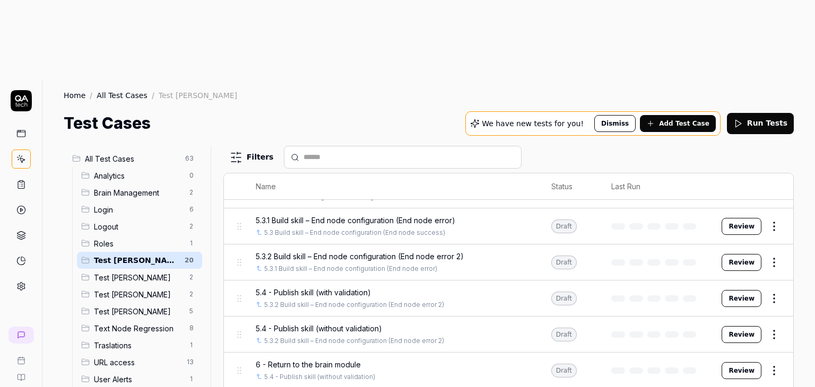
click at [115, 272] on span "Test [PERSON_NAME]" at bounding box center [138, 277] width 89 height 11
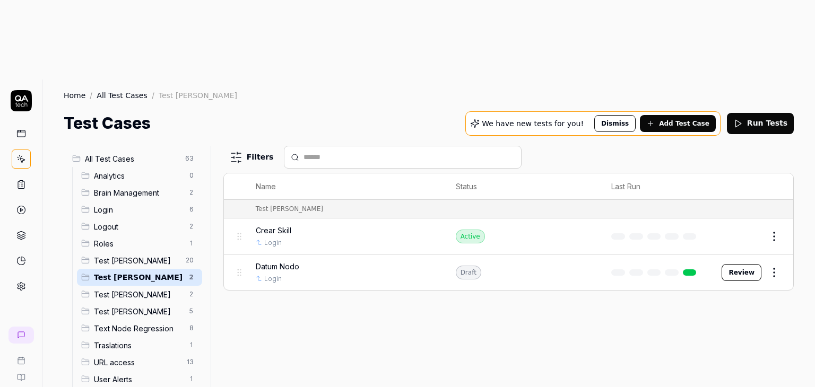
scroll to position [0, 0]
click at [117, 289] on span "Test [PERSON_NAME]" at bounding box center [138, 294] width 89 height 11
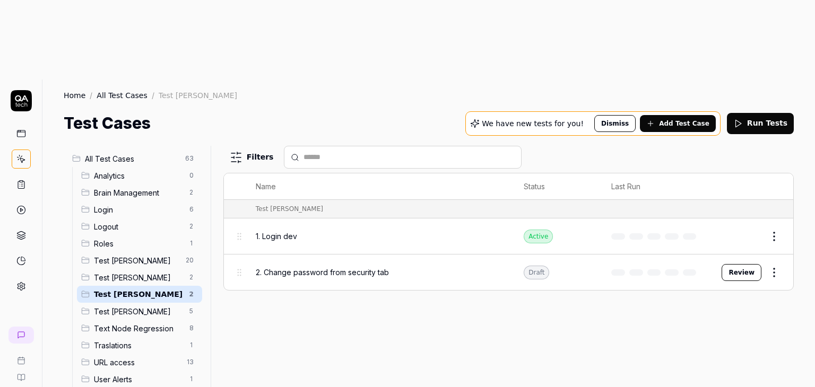
click at [132, 272] on span "Test [PERSON_NAME]" at bounding box center [138, 277] width 89 height 11
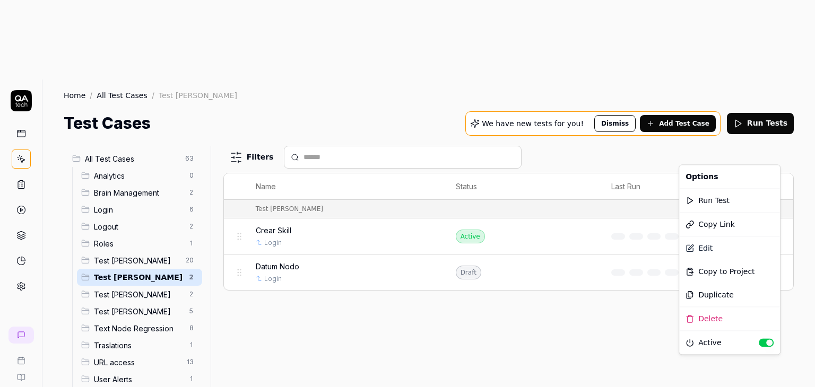
click at [780, 160] on html "b Home / All Test Cases / Test [PERSON_NAME] Home / All Test Cases / Test [PERS…" at bounding box center [407, 233] width 815 height 467
click at [715, 208] on div "Run Test" at bounding box center [729, 200] width 101 height 23
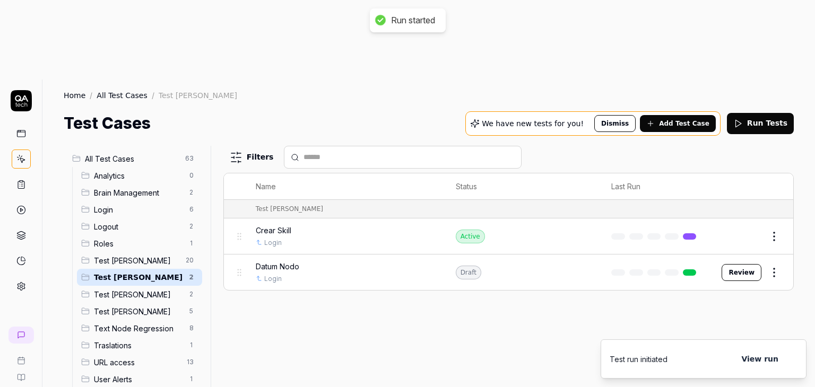
click at [688, 255] on div "Filters Name Status Last Run Test [PERSON_NAME] Skill Login Active Edit Datum N…" at bounding box center [508, 306] width 571 height 321
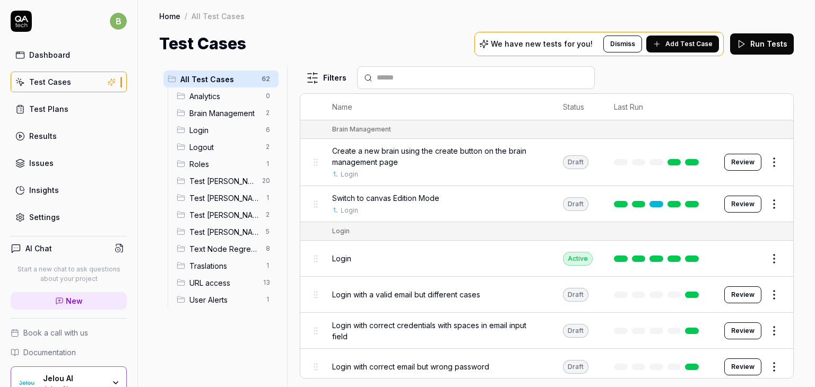
click at [217, 200] on span "Test [PERSON_NAME]" at bounding box center [224, 198] width 70 height 11
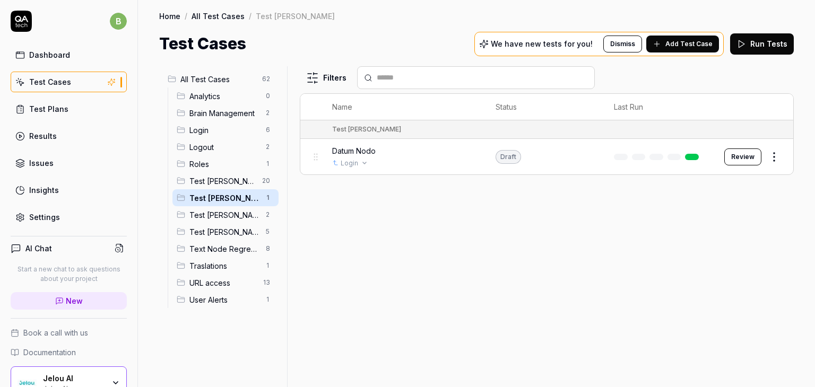
click at [400, 163] on div "Login" at bounding box center [403, 164] width 143 height 10
click at [379, 152] on div "Datum Nodo" at bounding box center [403, 150] width 143 height 11
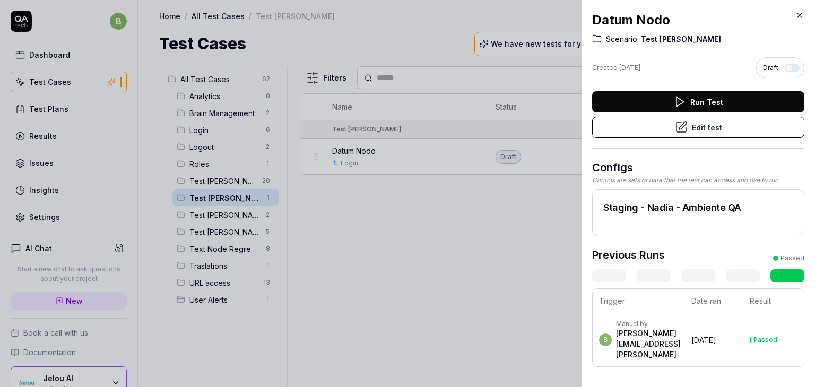
click at [803, 7] on div "Datum Nodo Scenario: Test [PERSON_NAME] Created [DATE] Draft Run Test Edit test…" at bounding box center [699, 193] width 234 height 387
click at [799, 11] on icon at bounding box center [800, 16] width 10 height 10
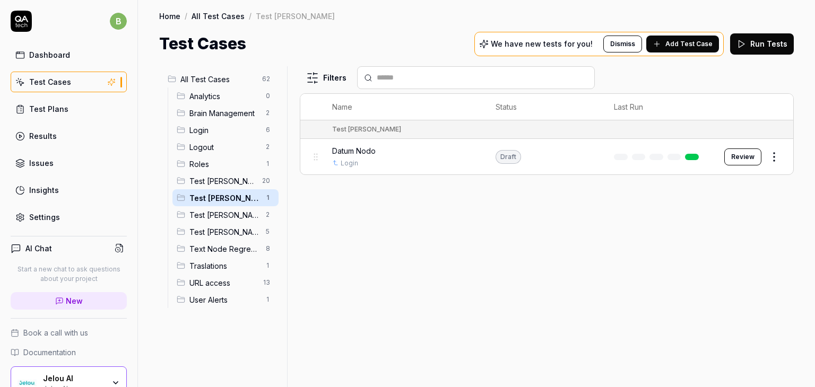
click at [731, 160] on button "Review" at bounding box center [742, 157] width 37 height 17
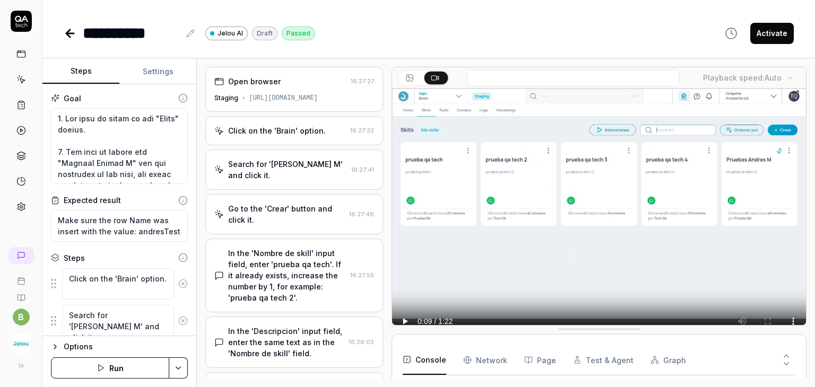
type textarea "*"
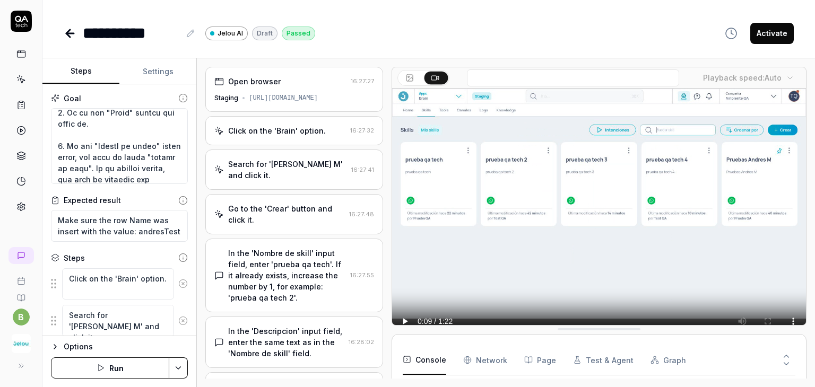
scroll to position [159, 0]
